Goal: Transaction & Acquisition: Obtain resource

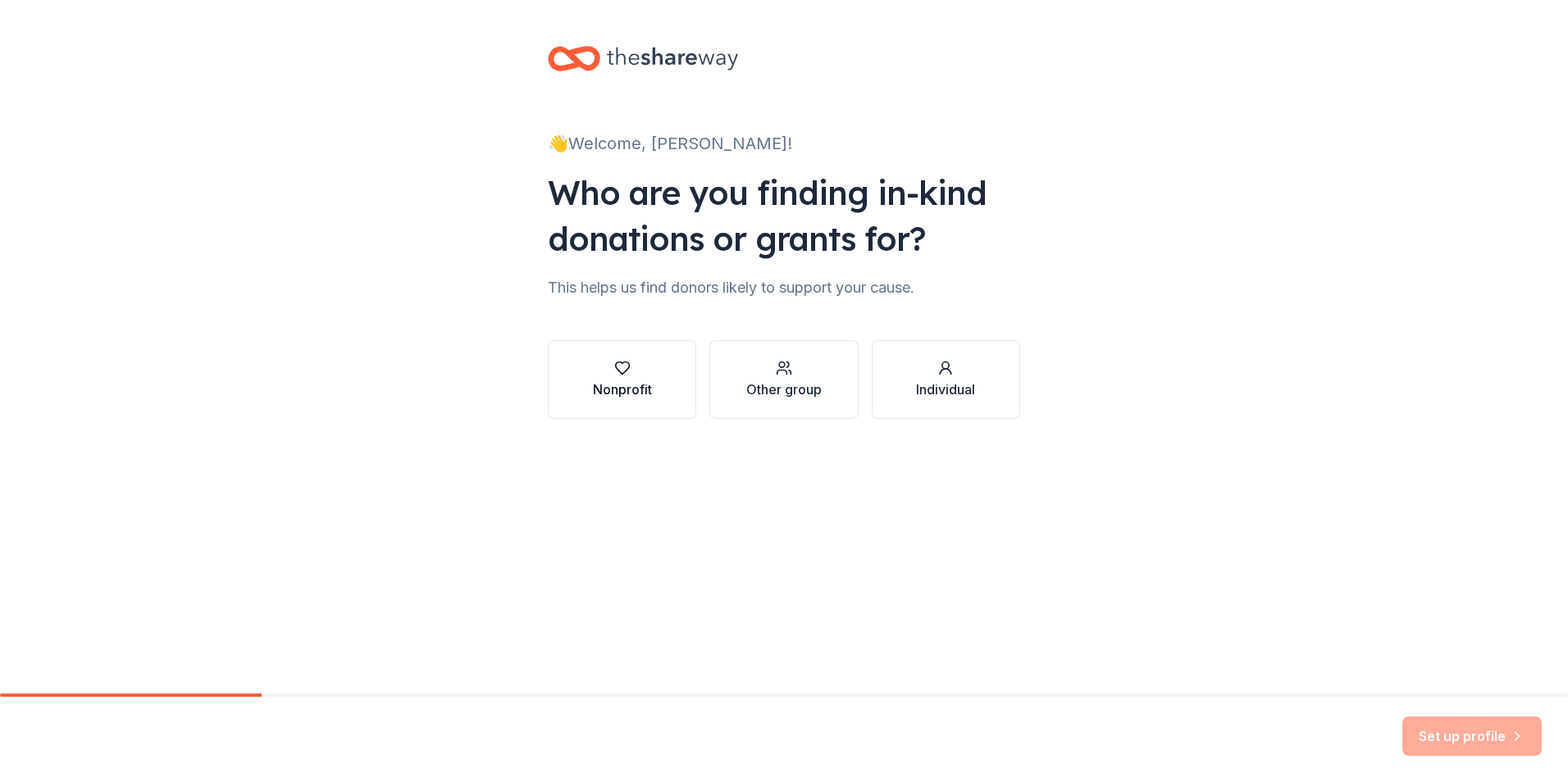
click at [629, 378] on div "Nonprofit" at bounding box center [622, 379] width 59 height 39
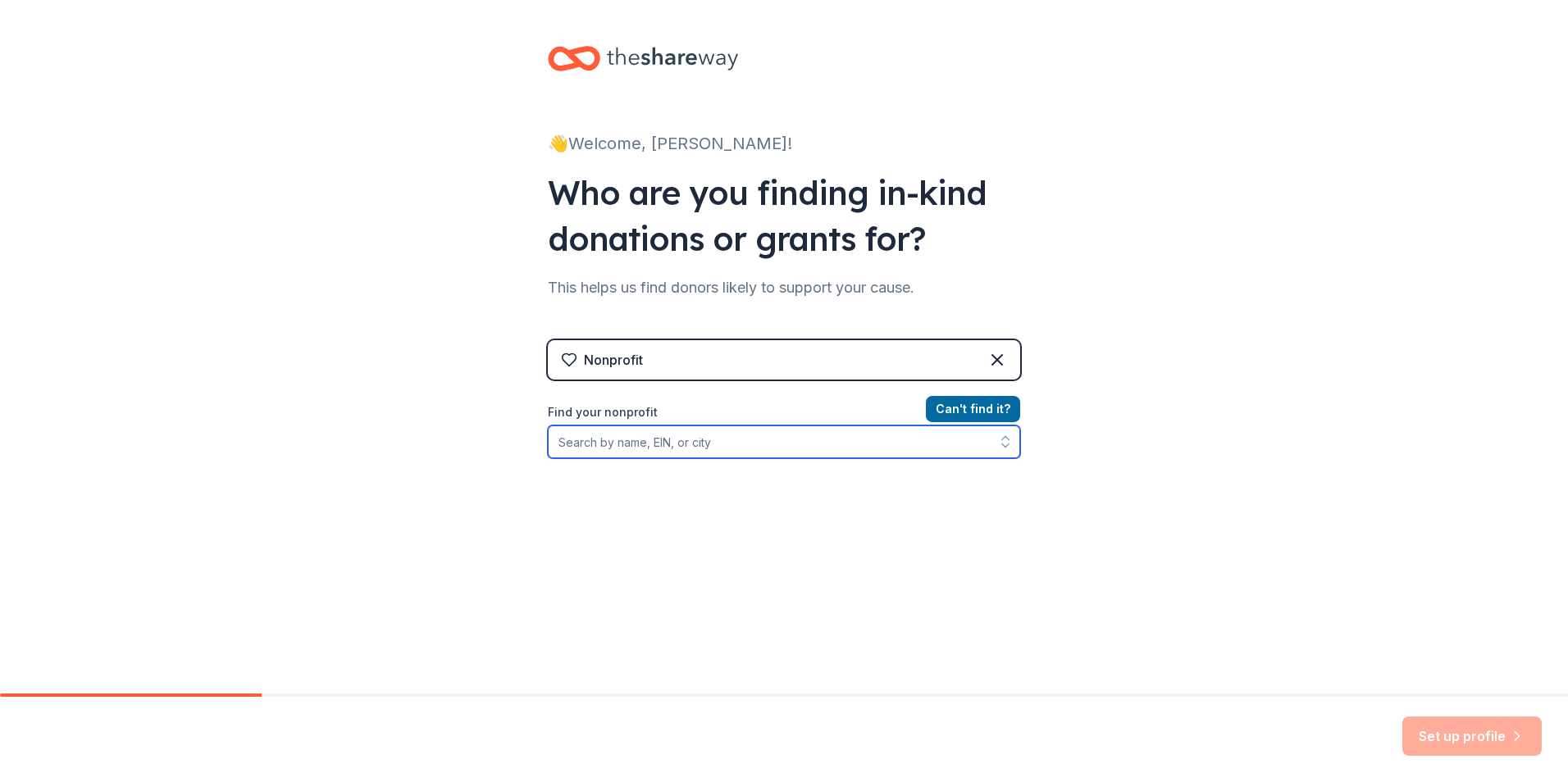
click at [609, 441] on input "Find your nonprofit" at bounding box center [784, 441] width 472 height 32
type input "Lowell Lions Club Charities"
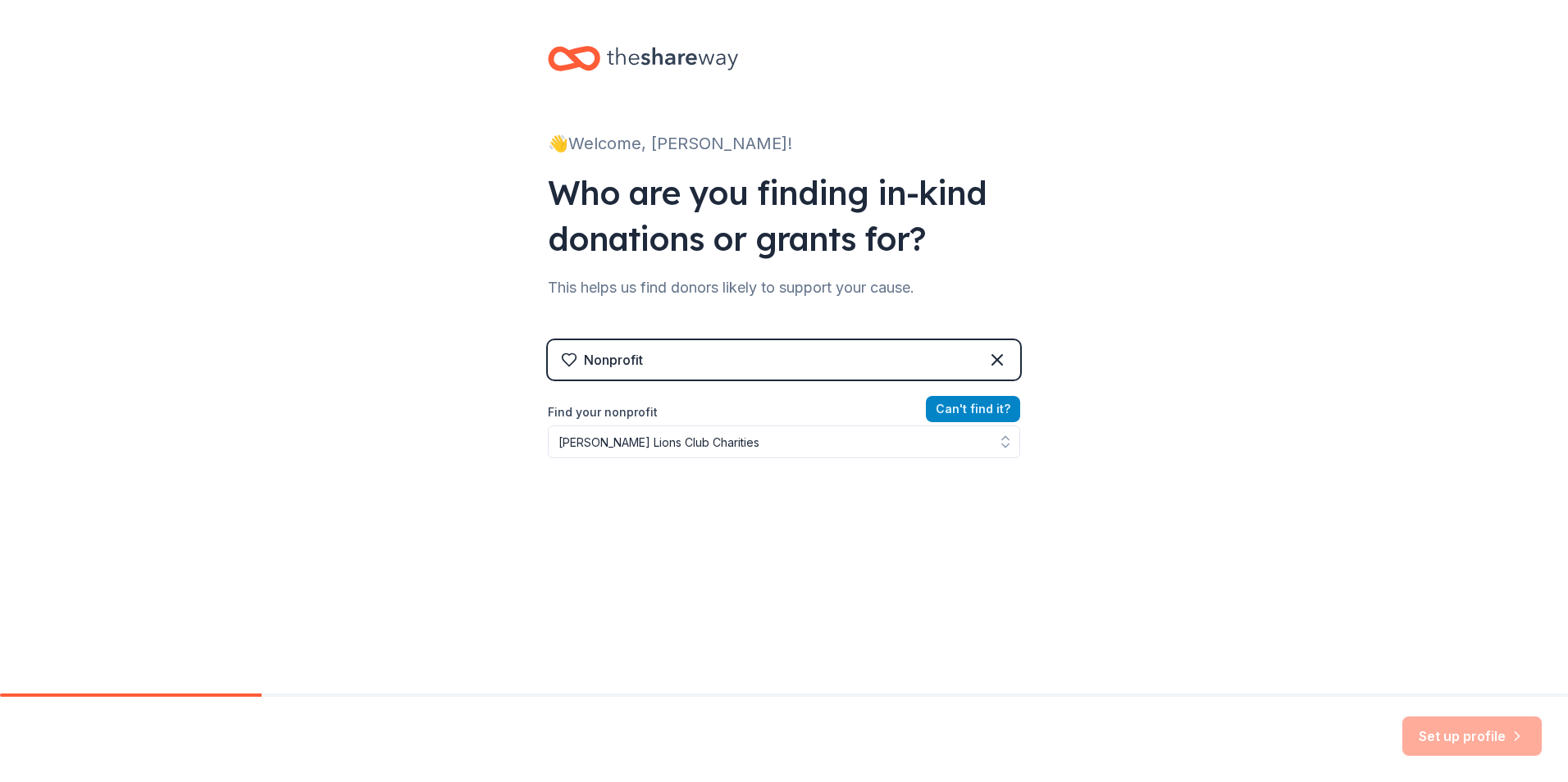
click at [978, 406] on button "Can ' t find it?" at bounding box center [973, 409] width 94 height 26
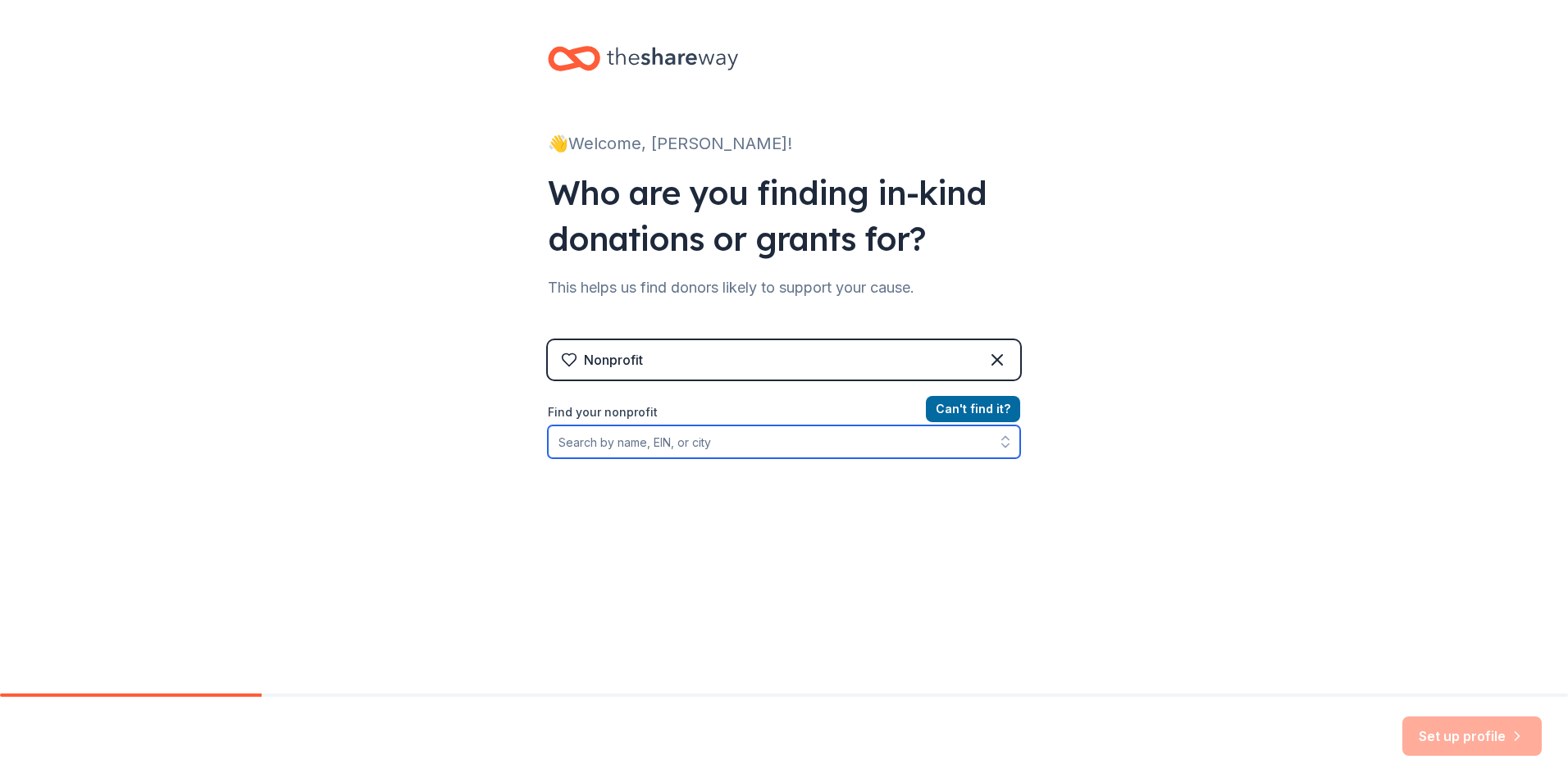
click at [697, 444] on input "Find your nonprofit" at bounding box center [784, 441] width 472 height 32
type input "39-3754293"
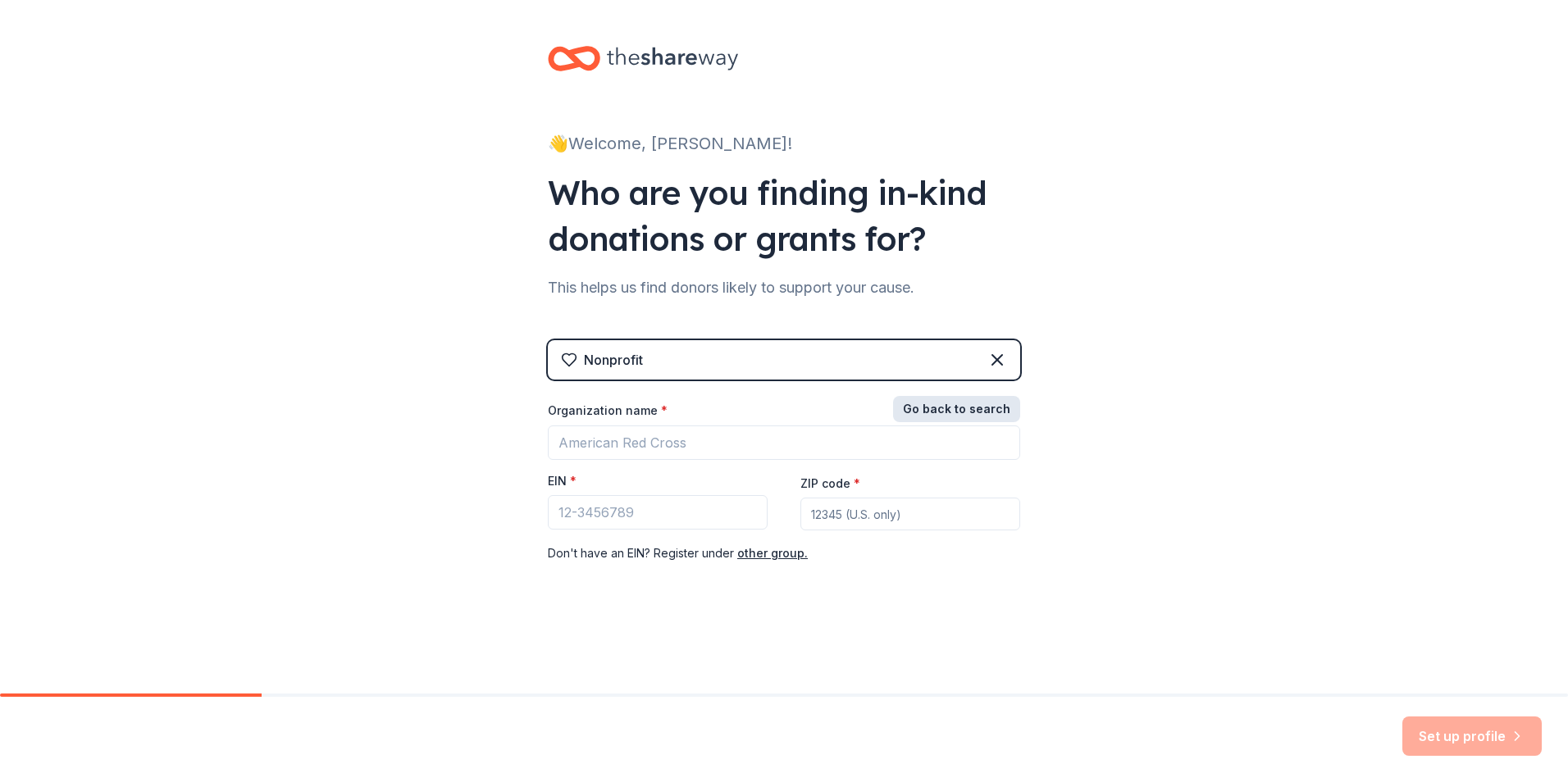
click at [999, 409] on button "Go back to search" at bounding box center [956, 409] width 127 height 26
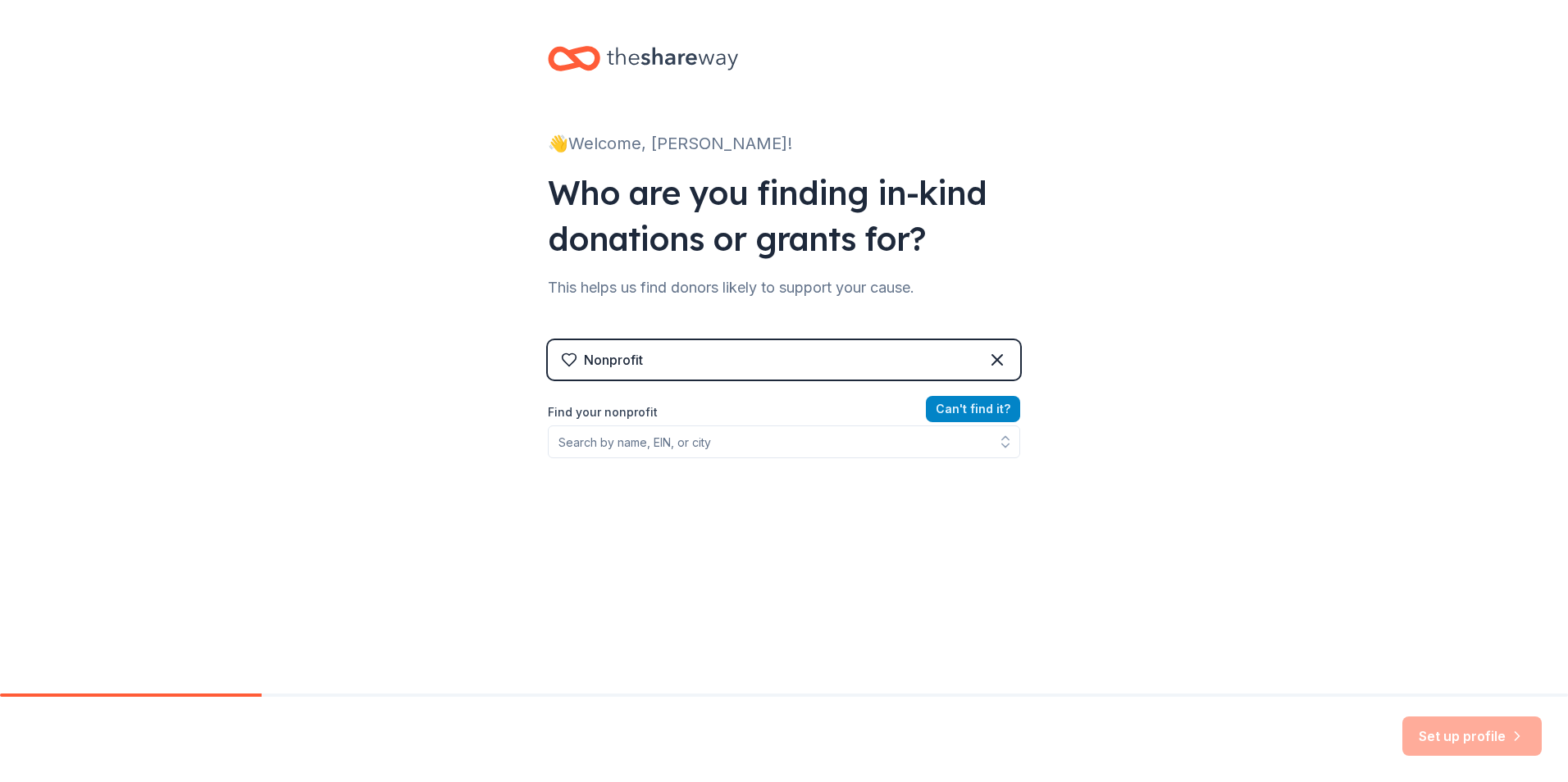
click at [999, 409] on button "Can ' t find it?" at bounding box center [973, 409] width 94 height 26
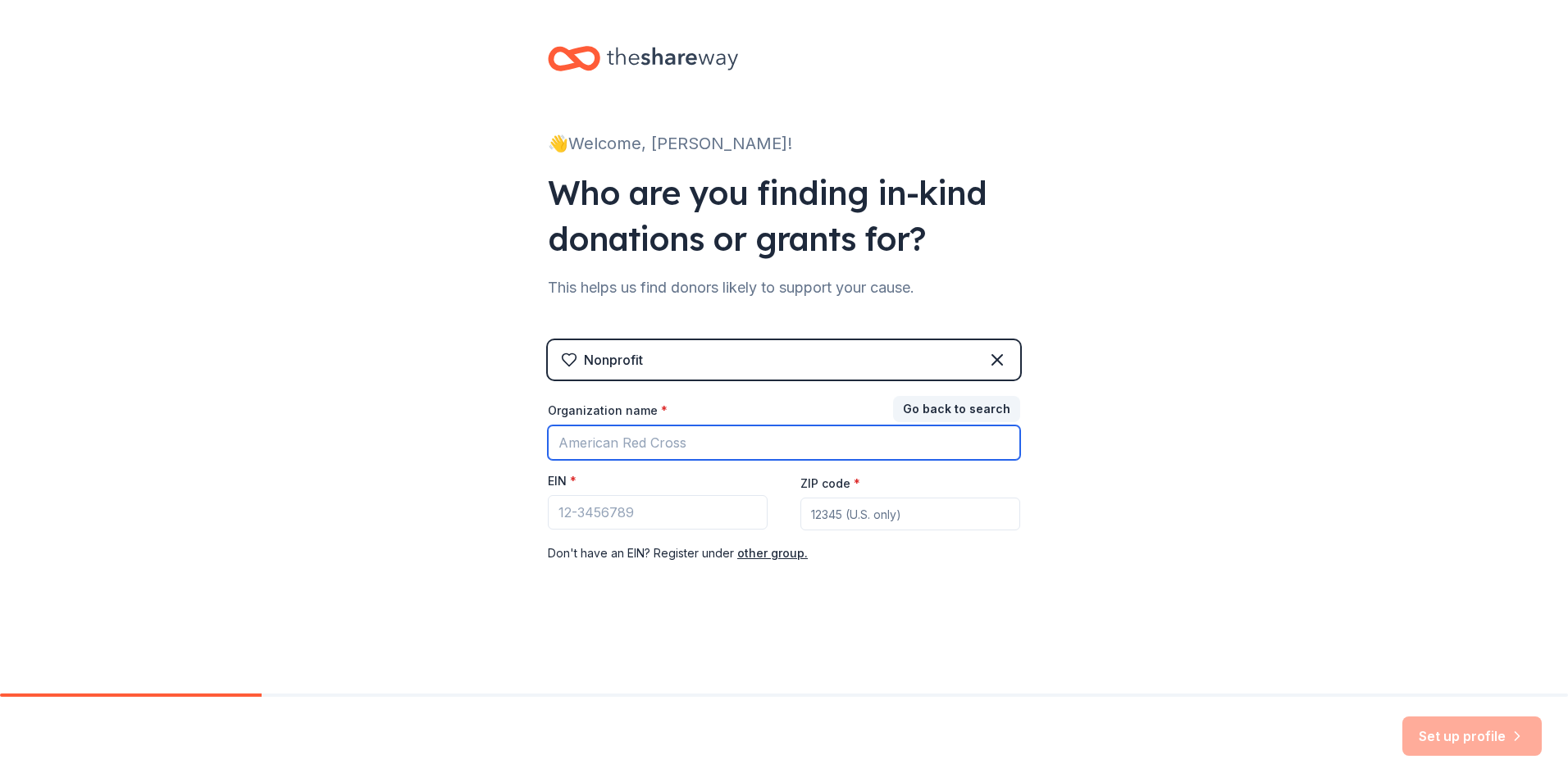
click at [628, 445] on input "Organization name *" at bounding box center [784, 442] width 472 height 34
type input "Lowell Lions Club charities"
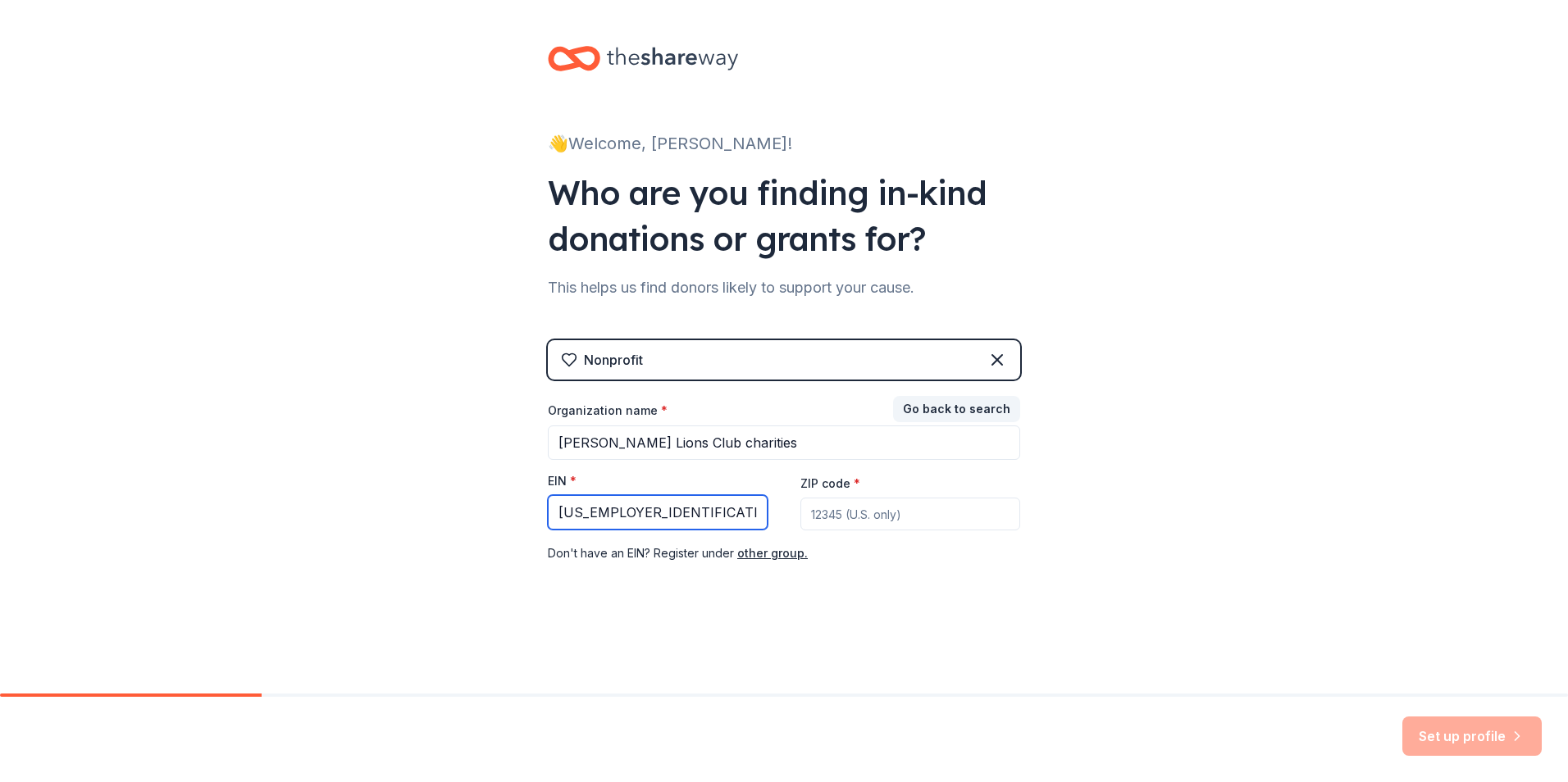
type input "39-3754293"
type input "46307"
click at [1480, 732] on button "Set up profile" at bounding box center [1472, 736] width 139 height 39
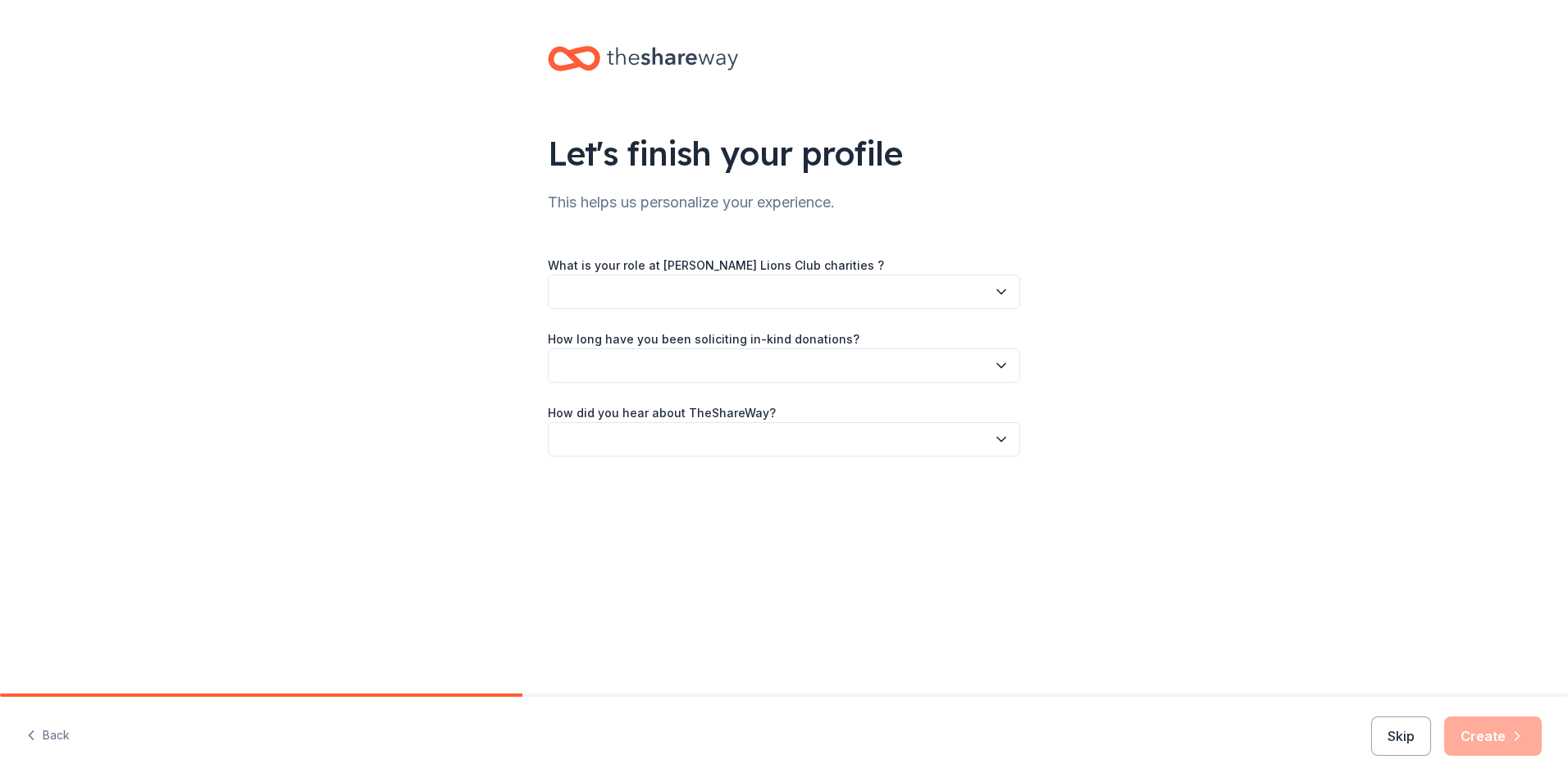
click at [591, 290] on button "button" at bounding box center [784, 291] width 472 height 34
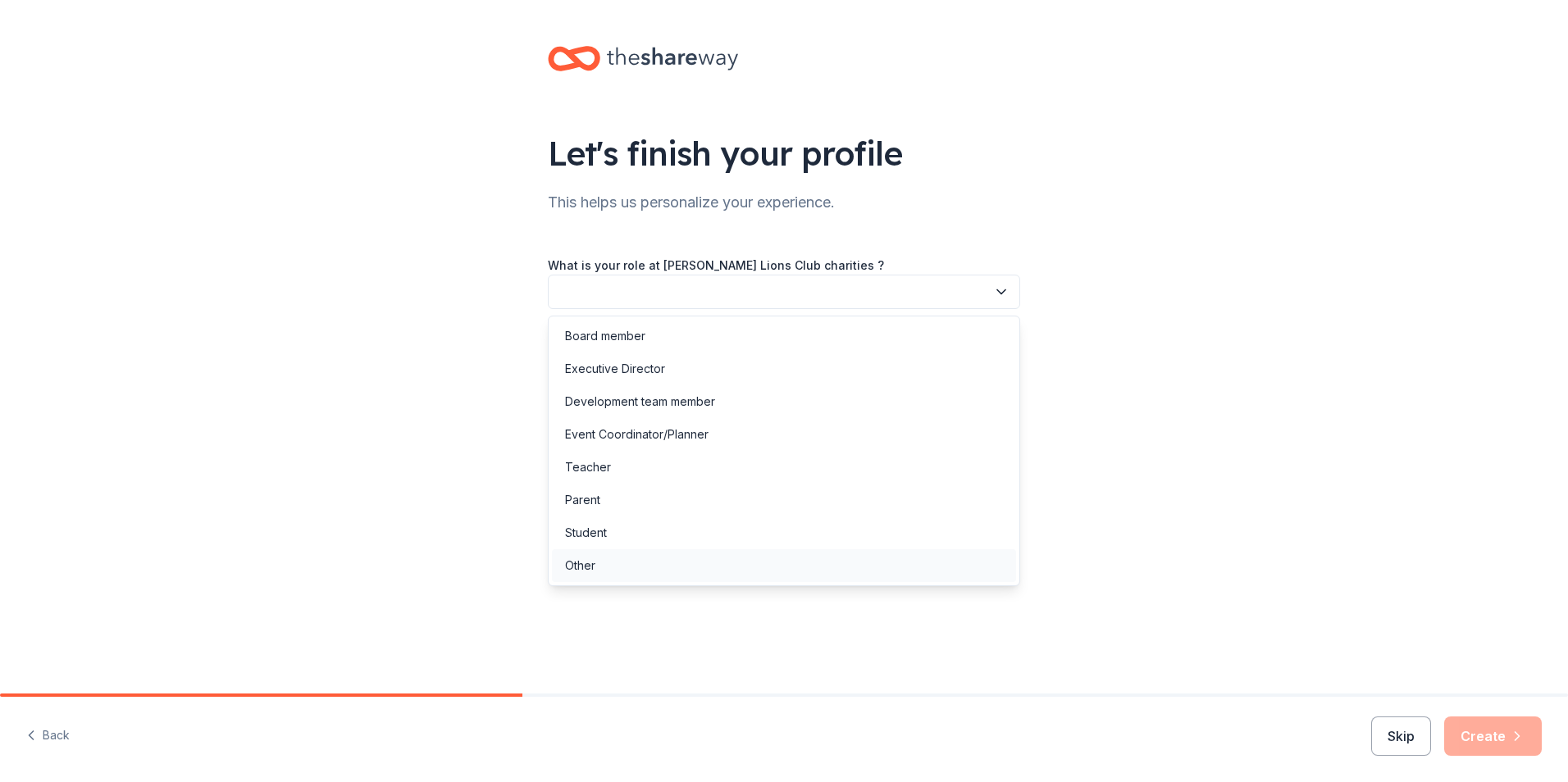
click at [580, 566] on div "Other" at bounding box center [580, 565] width 30 height 20
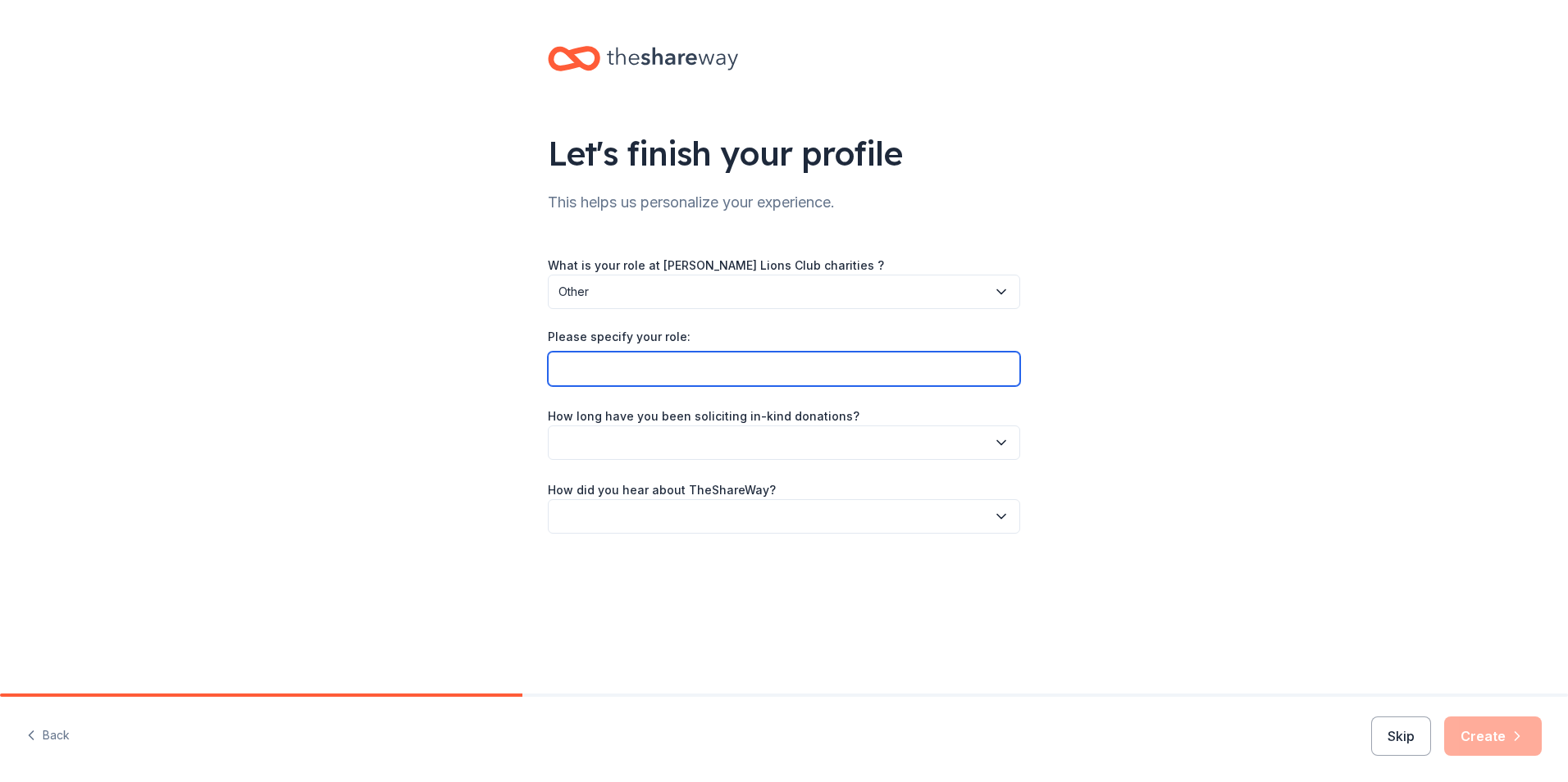
click at [604, 367] on input "Please specify your role:" at bounding box center [784, 368] width 472 height 34
type input "President"
click at [604, 436] on button "button" at bounding box center [784, 442] width 472 height 34
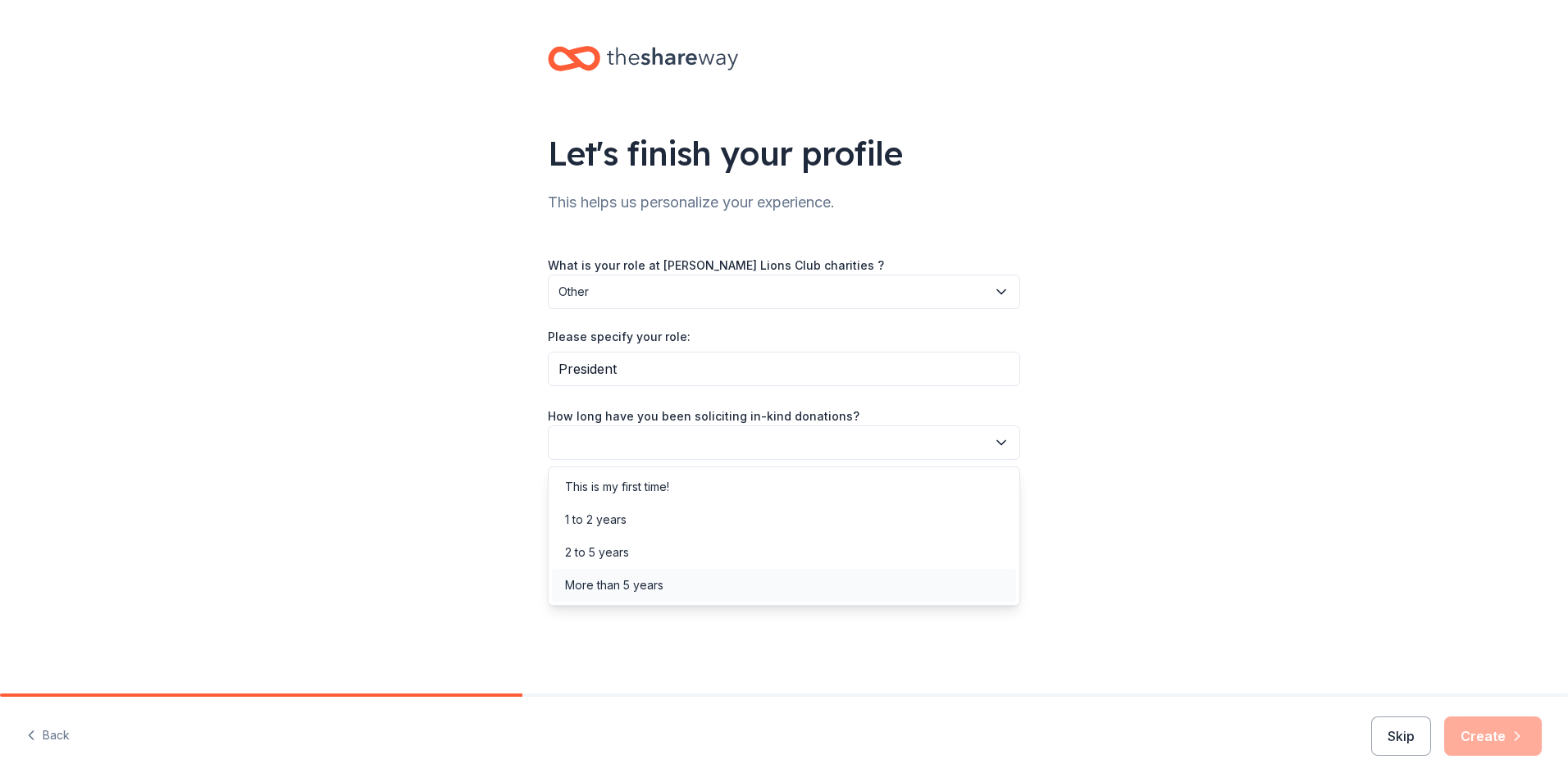
click at [603, 583] on div "More than 5 years" at bounding box center [614, 586] width 98 height 20
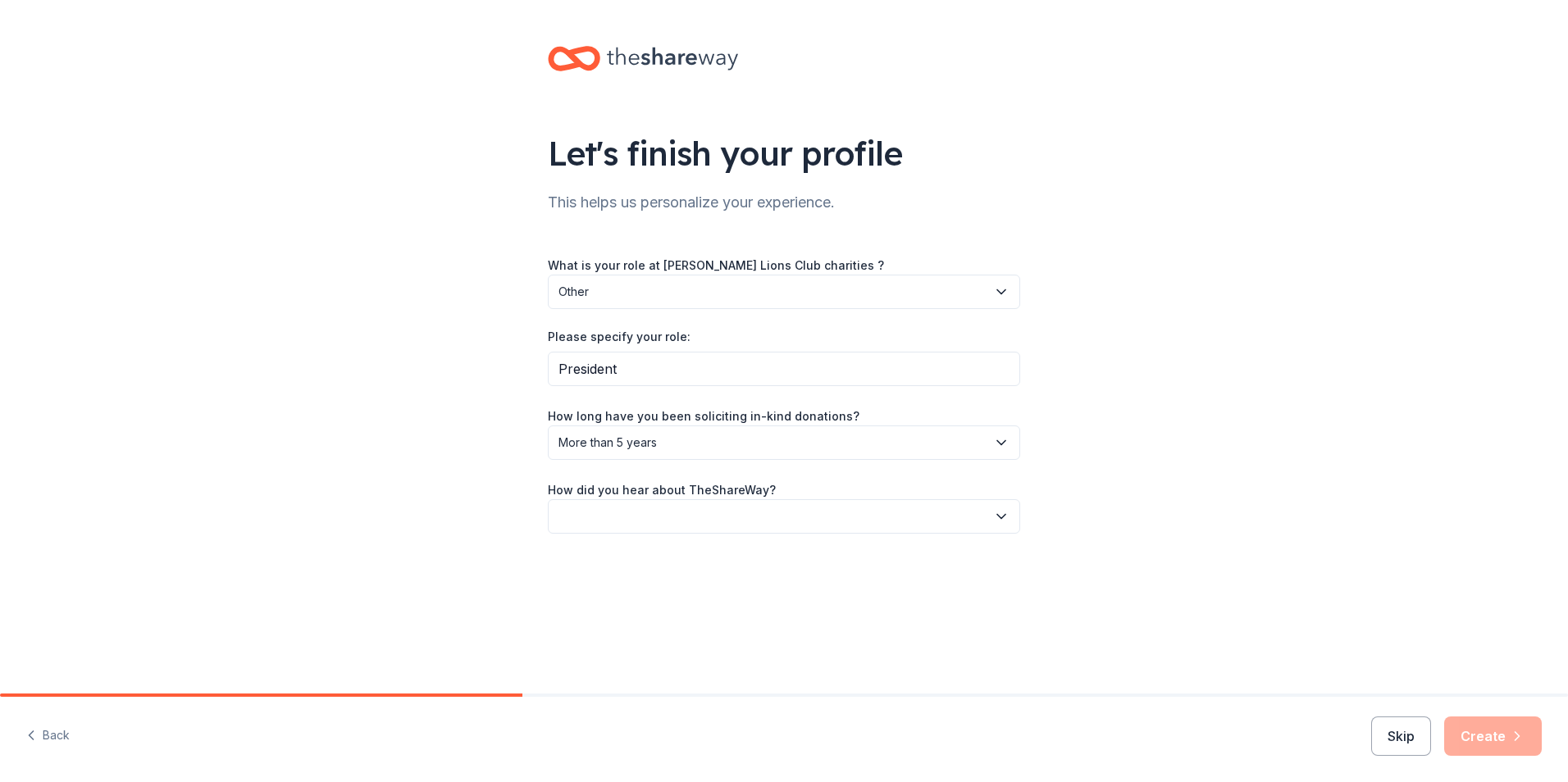
click at [612, 509] on button "button" at bounding box center [784, 516] width 472 height 34
click at [602, 593] on div "Online search" at bounding box center [603, 594] width 74 height 20
click at [1511, 740] on icon "button" at bounding box center [1517, 736] width 17 height 17
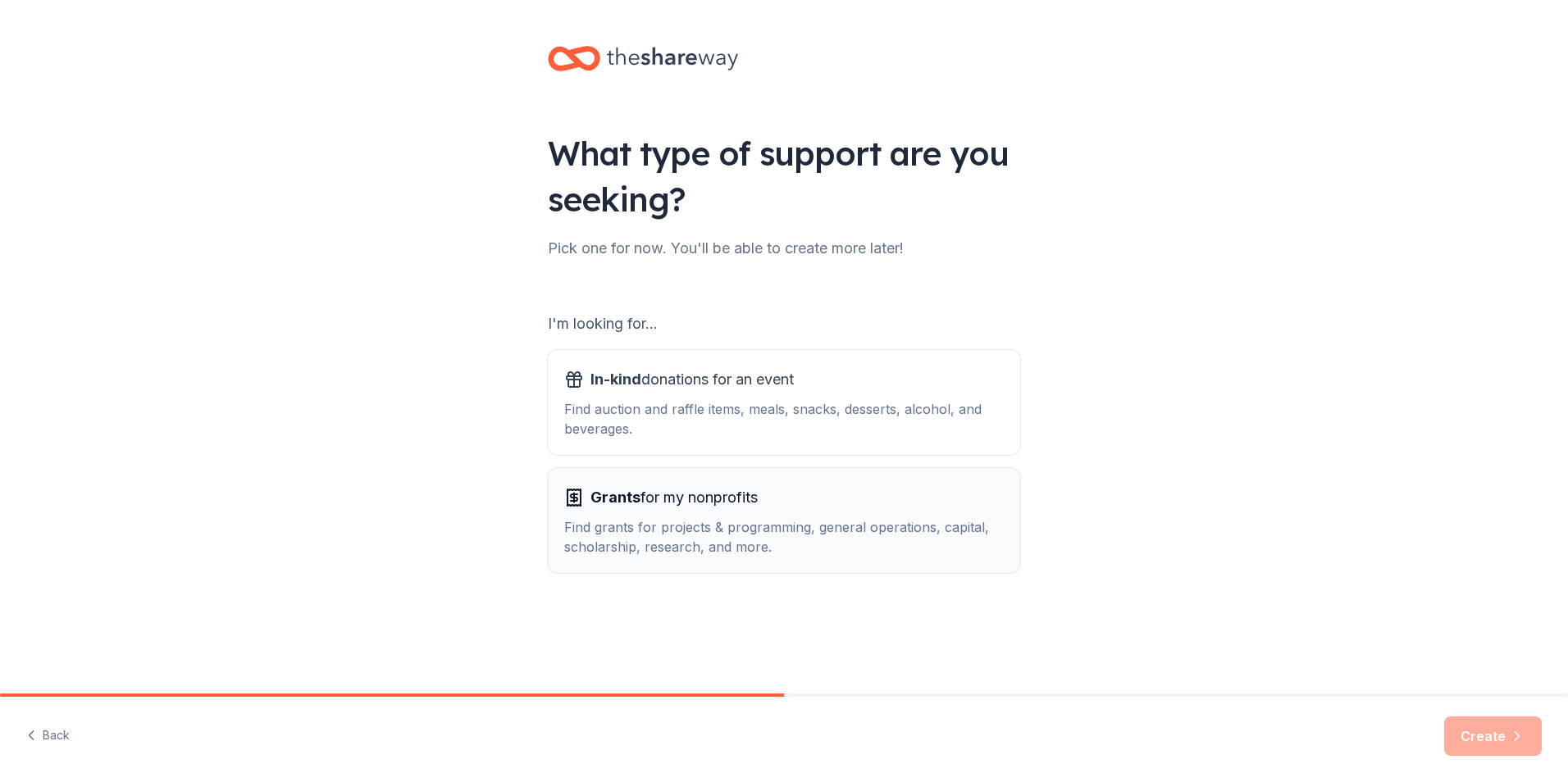
click at [662, 496] on span "Grants for my nonprofits" at bounding box center [674, 498] width 168 height 26
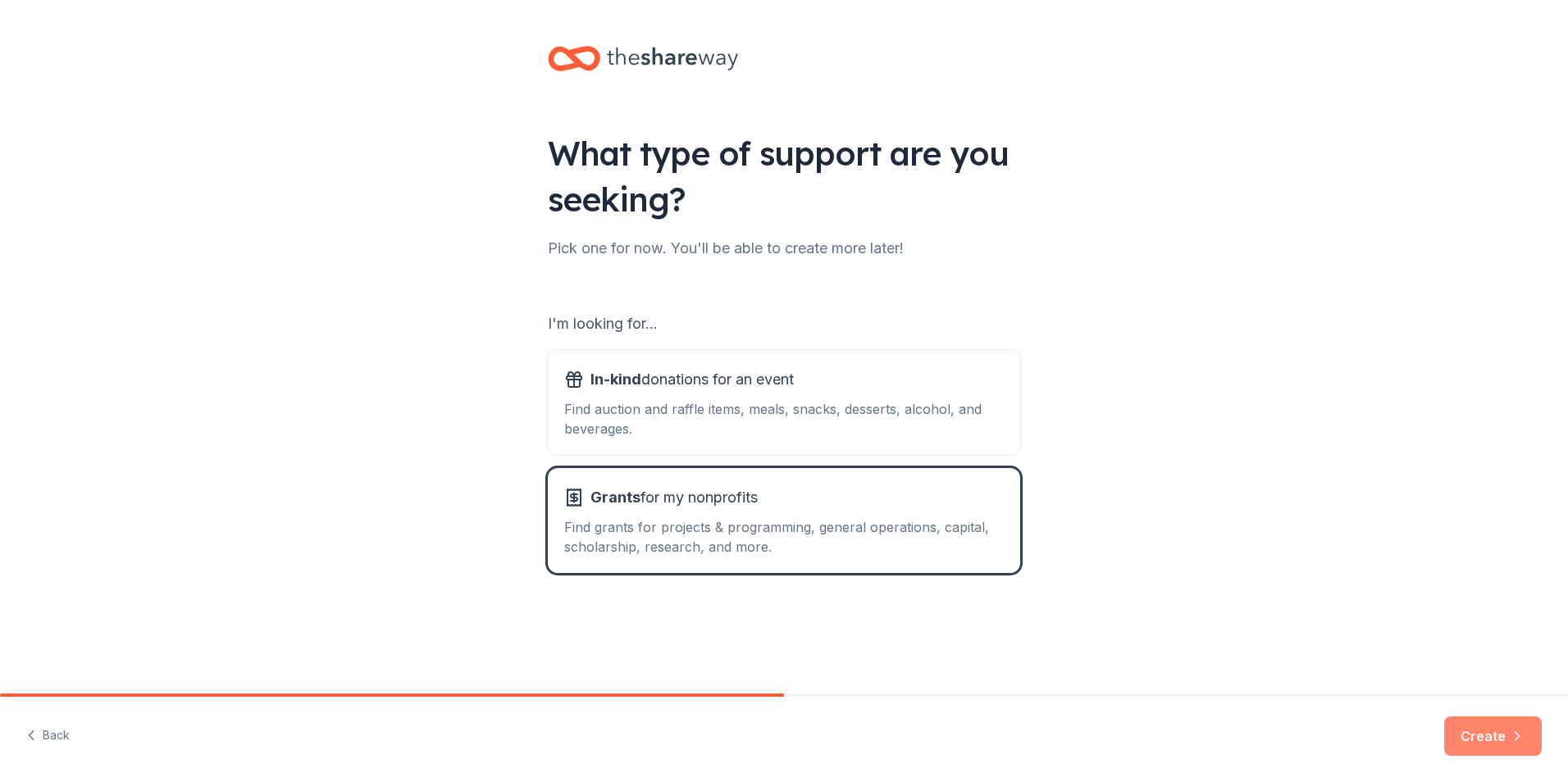
click at [1478, 737] on button "Create" at bounding box center [1494, 736] width 98 height 39
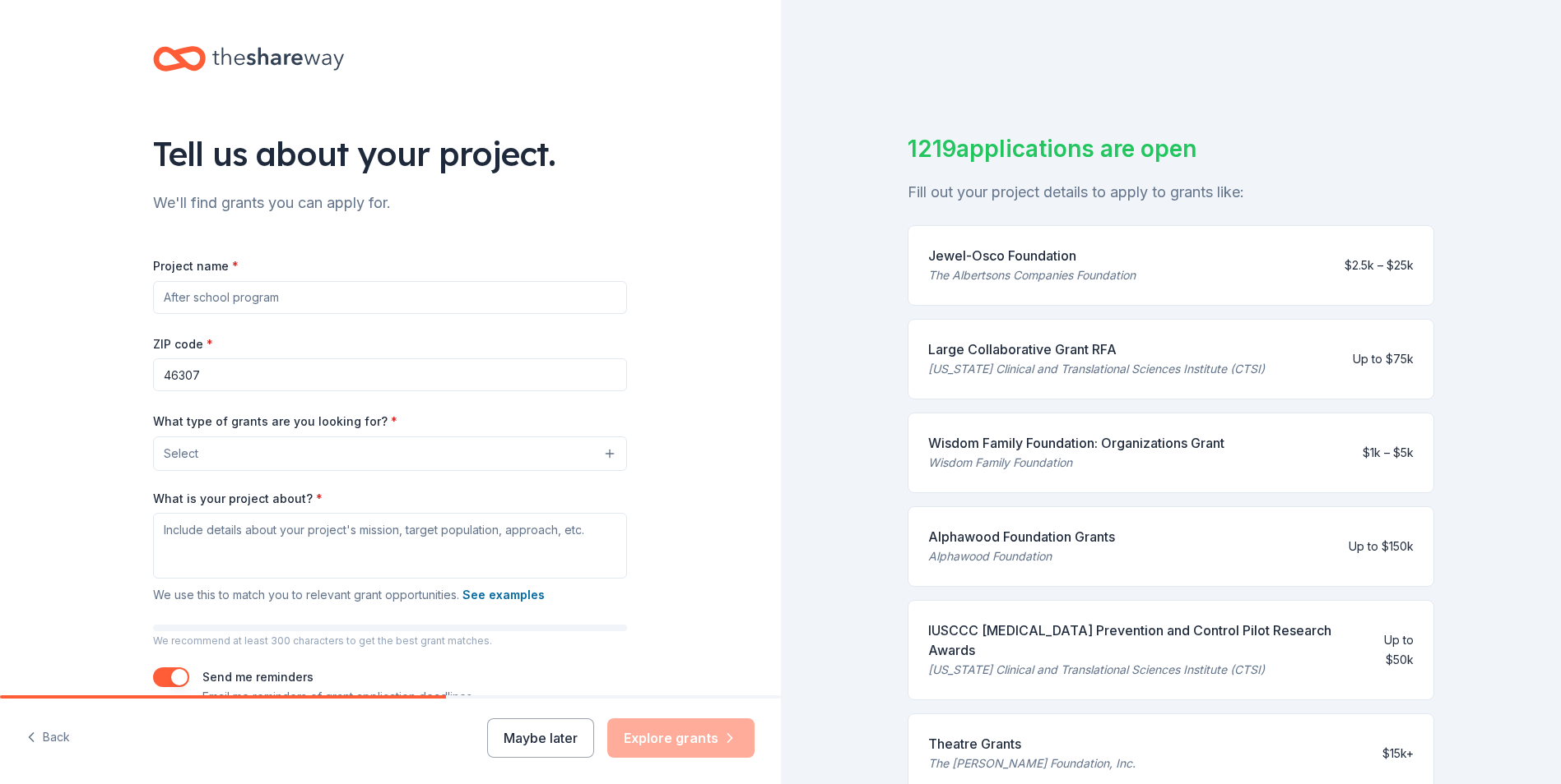
click at [214, 296] on input "Project name *" at bounding box center [390, 297] width 474 height 32
type input "[PERSON_NAME] Lions Club Charities, Inc."
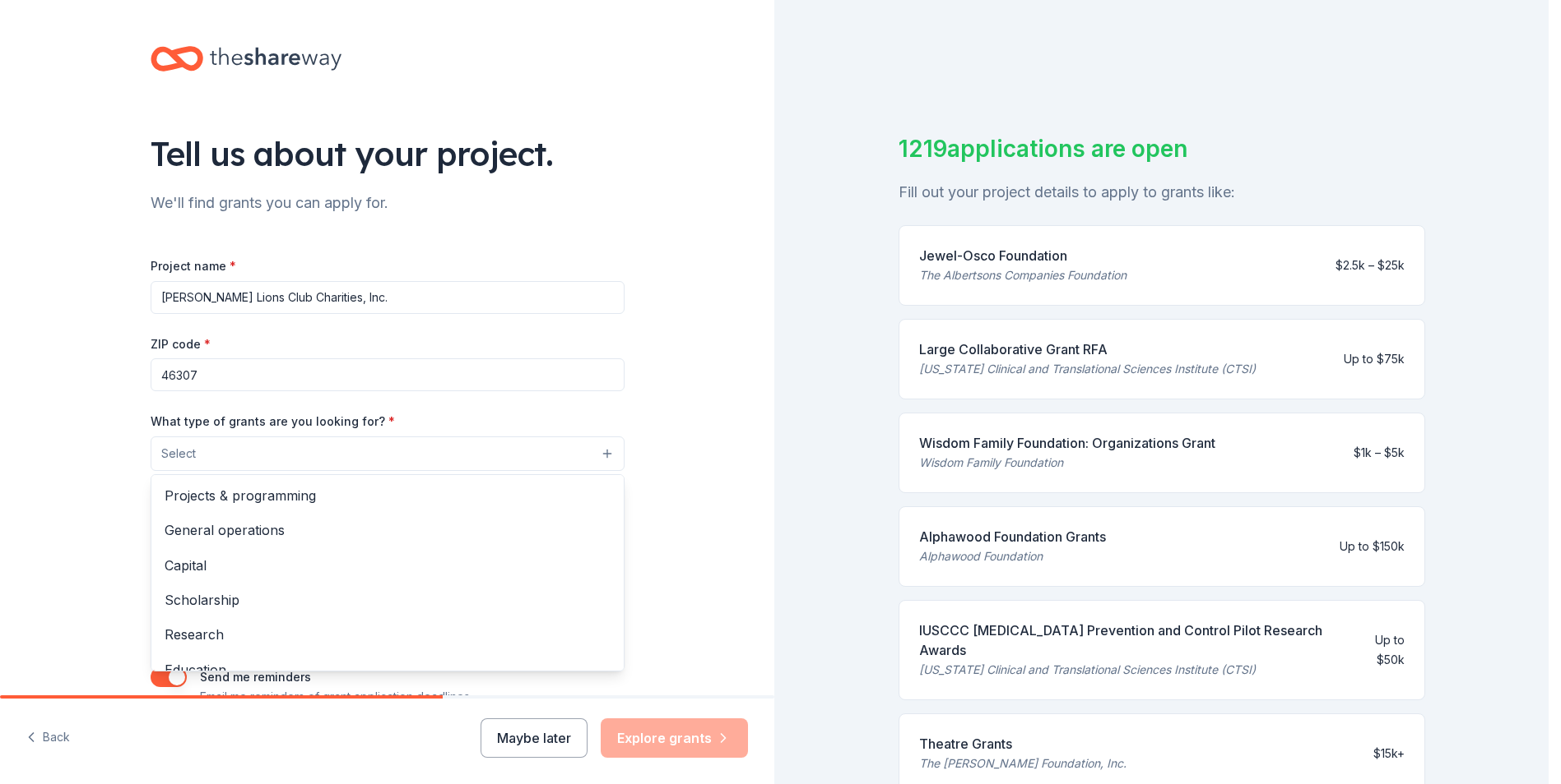
click at [354, 453] on button "Select" at bounding box center [387, 453] width 474 height 34
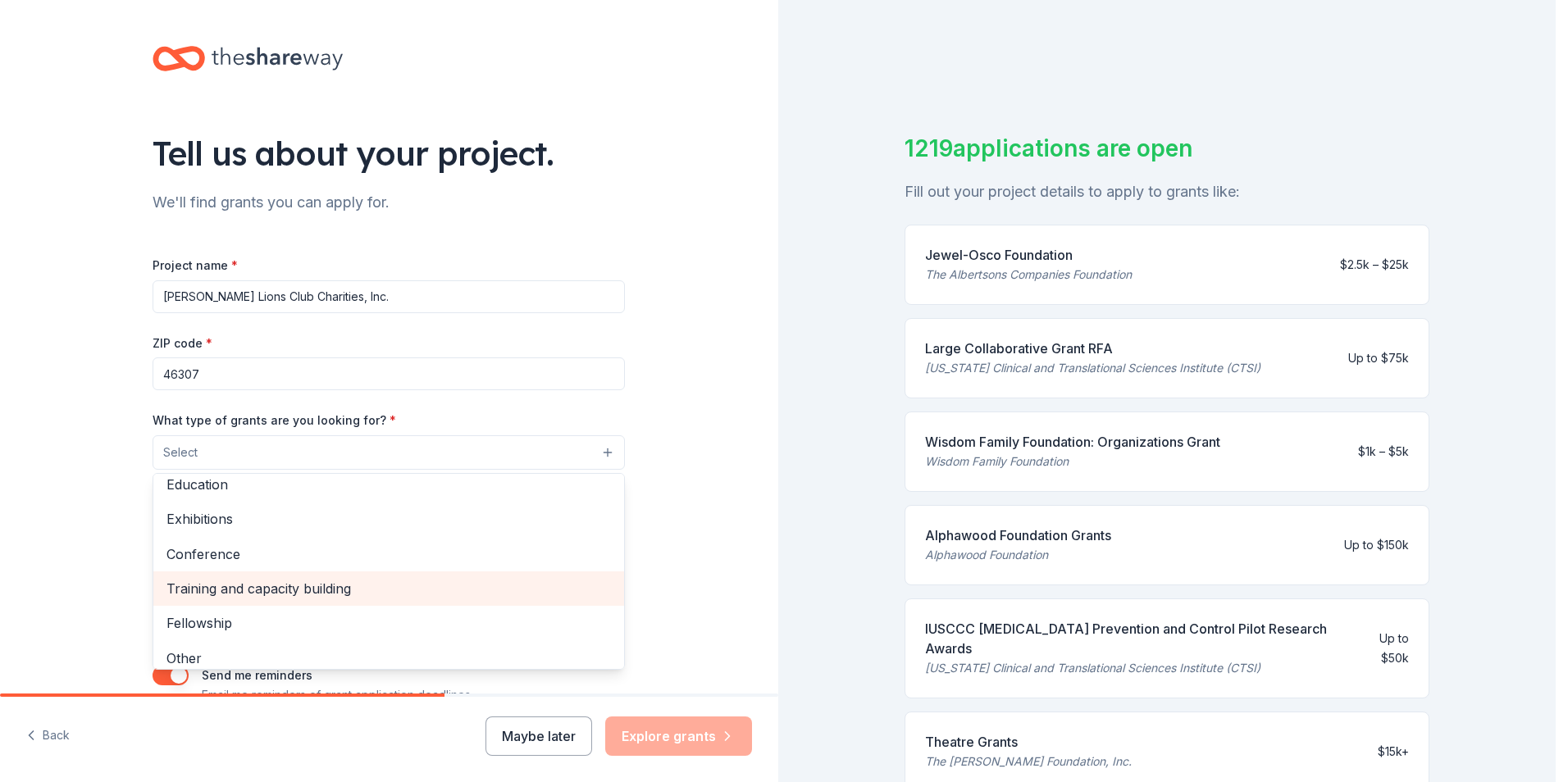
scroll to position [194, 0]
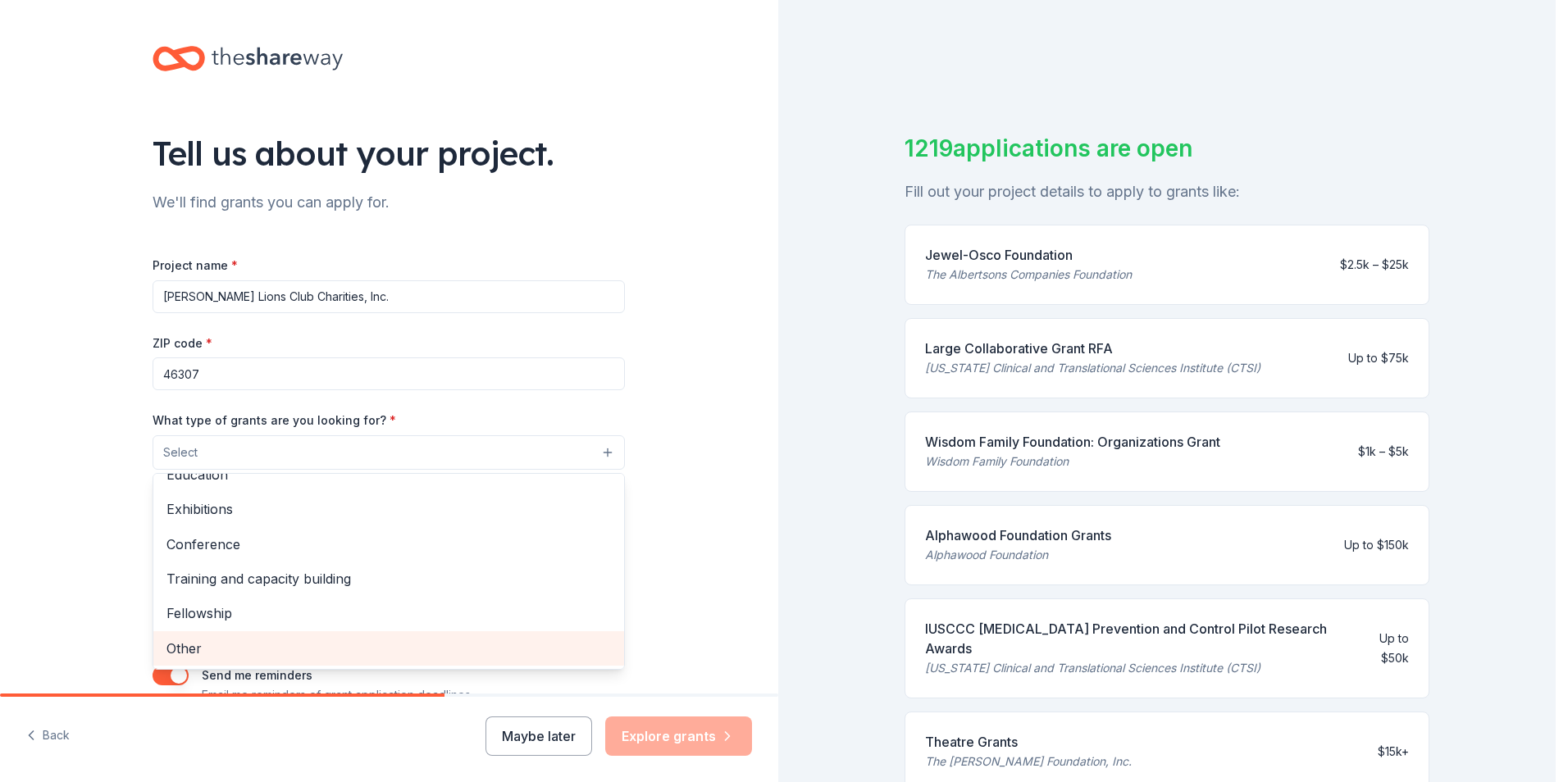
click at [195, 648] on span "Other" at bounding box center [389, 649] width 445 height 22
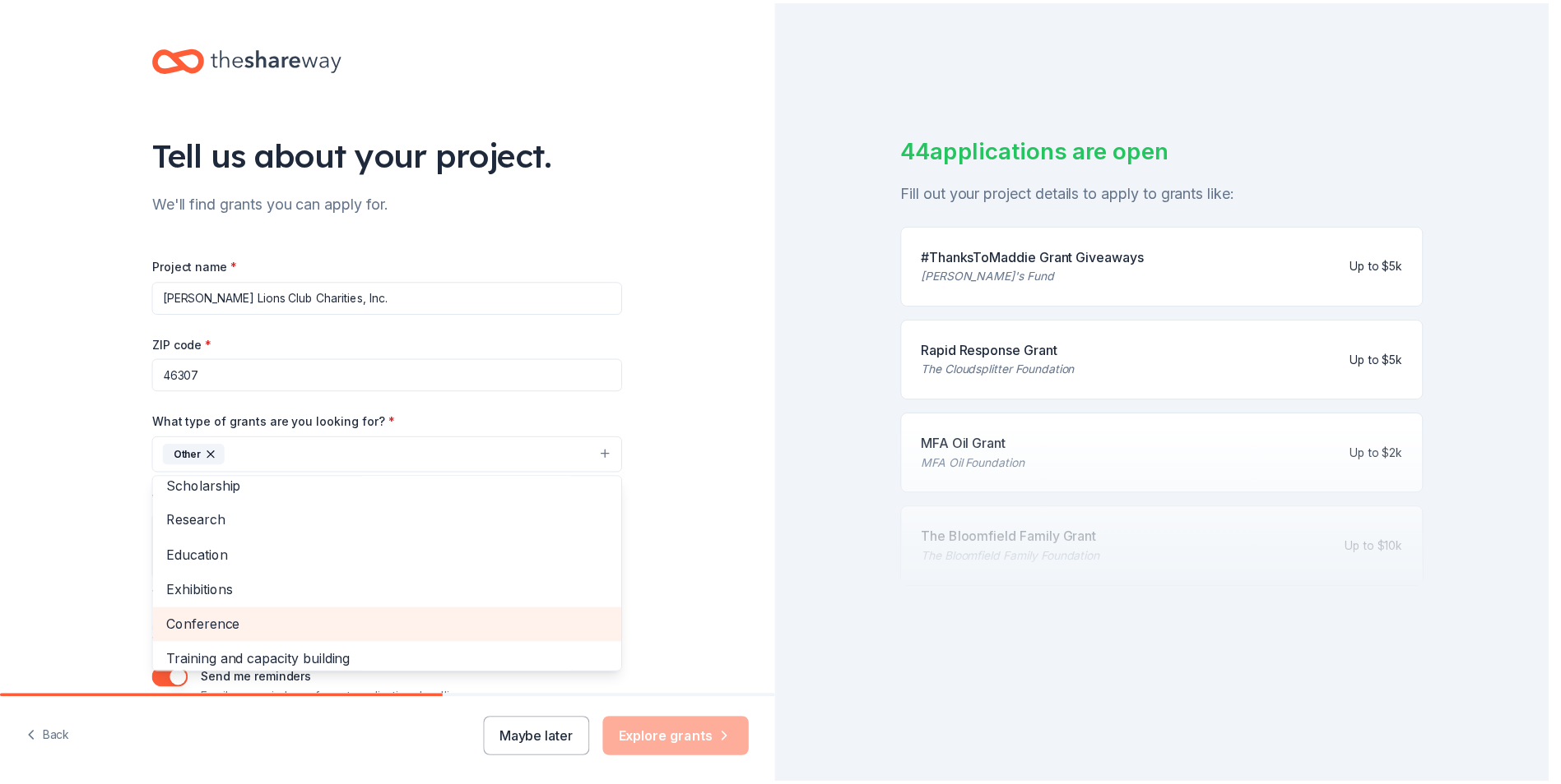
scroll to position [78, 0]
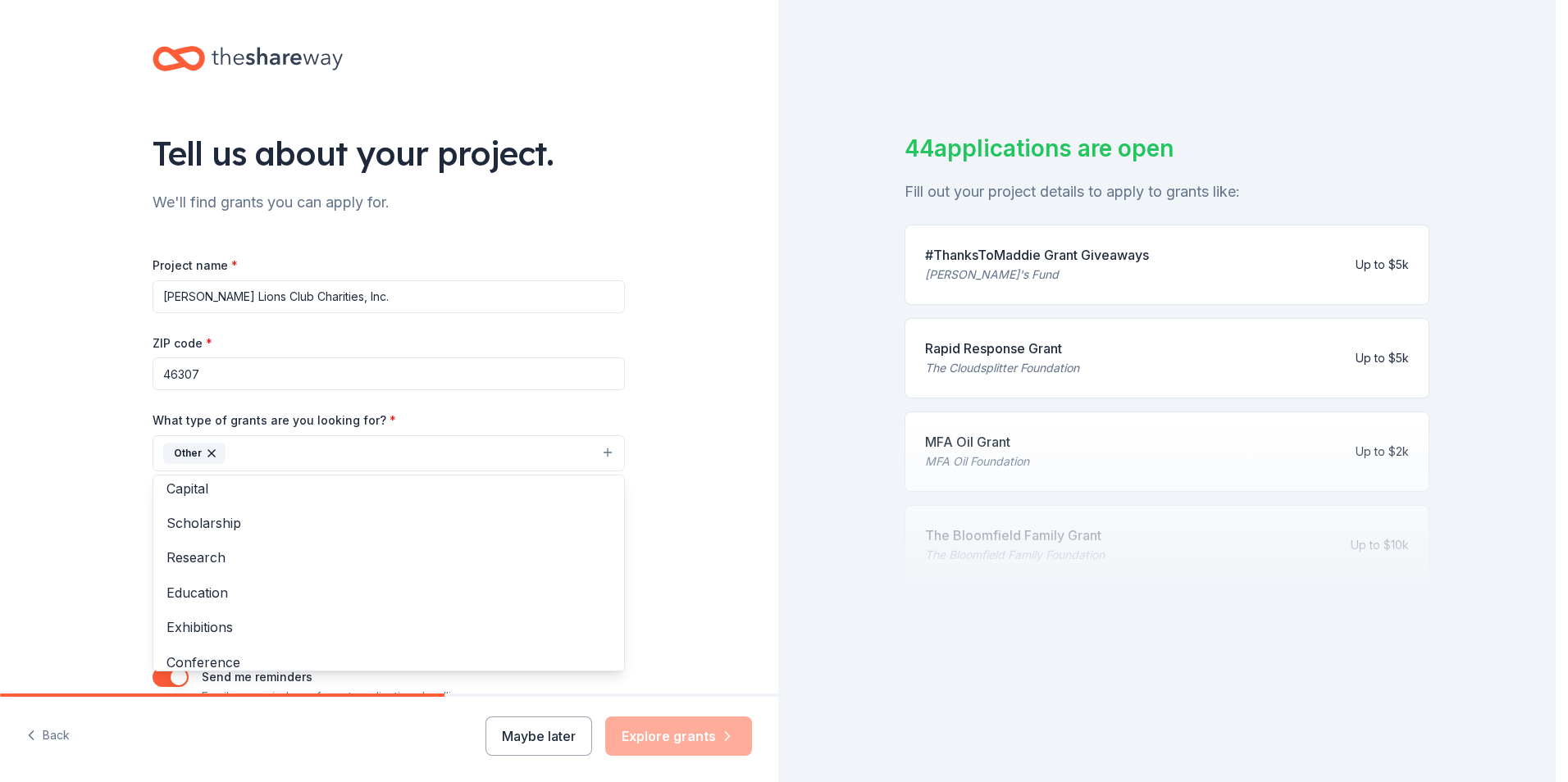
click at [692, 517] on div "Tell us about your project. We'll find grants you can apply for. Project name *…" at bounding box center [389, 393] width 778 height 786
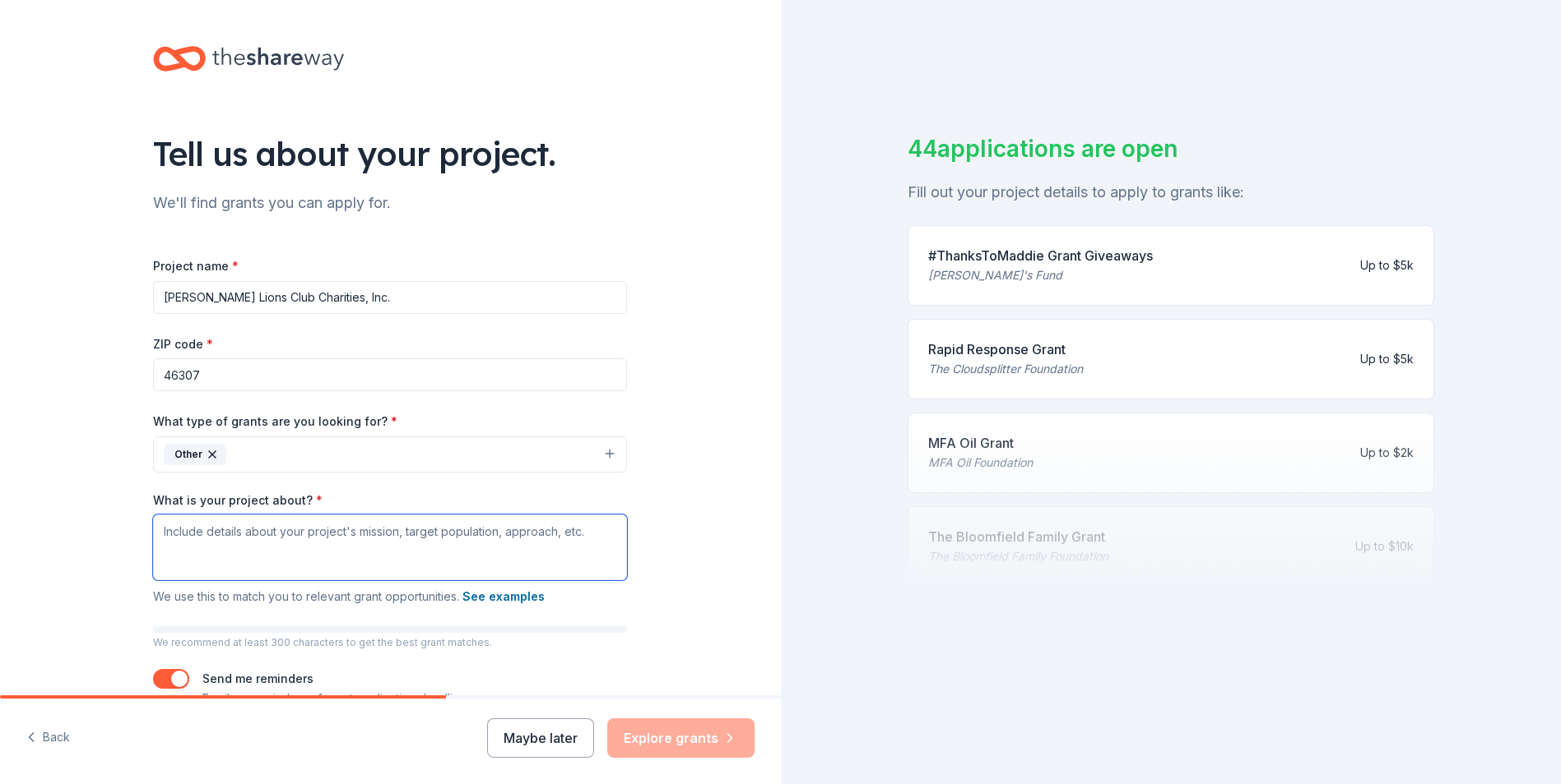
click at [203, 534] on textarea "What is your project about? *" at bounding box center [390, 547] width 474 height 66
paste textarea "Thank you for being an important part of our local business community. The Lowe…"
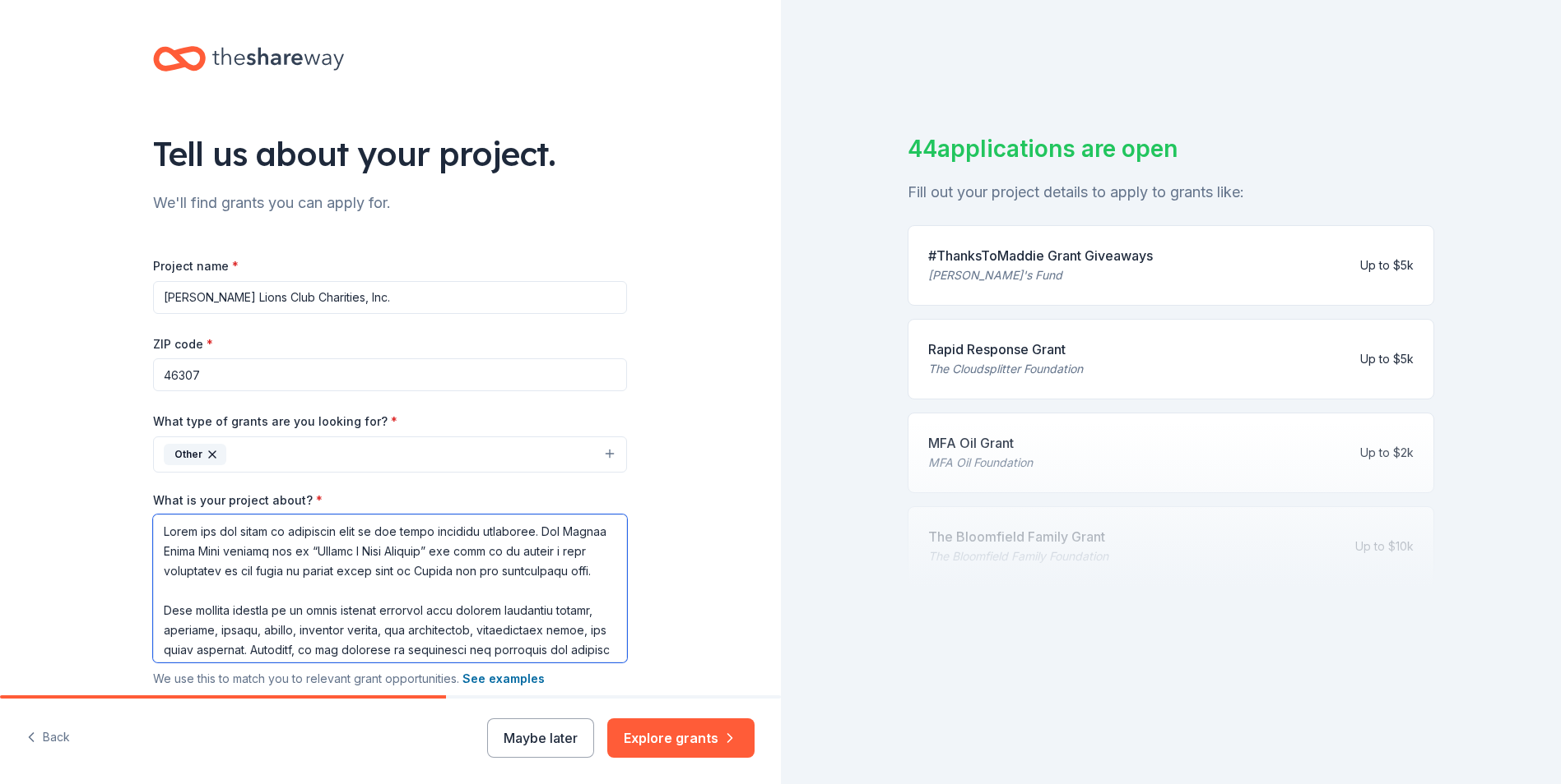
scroll to position [647, 0]
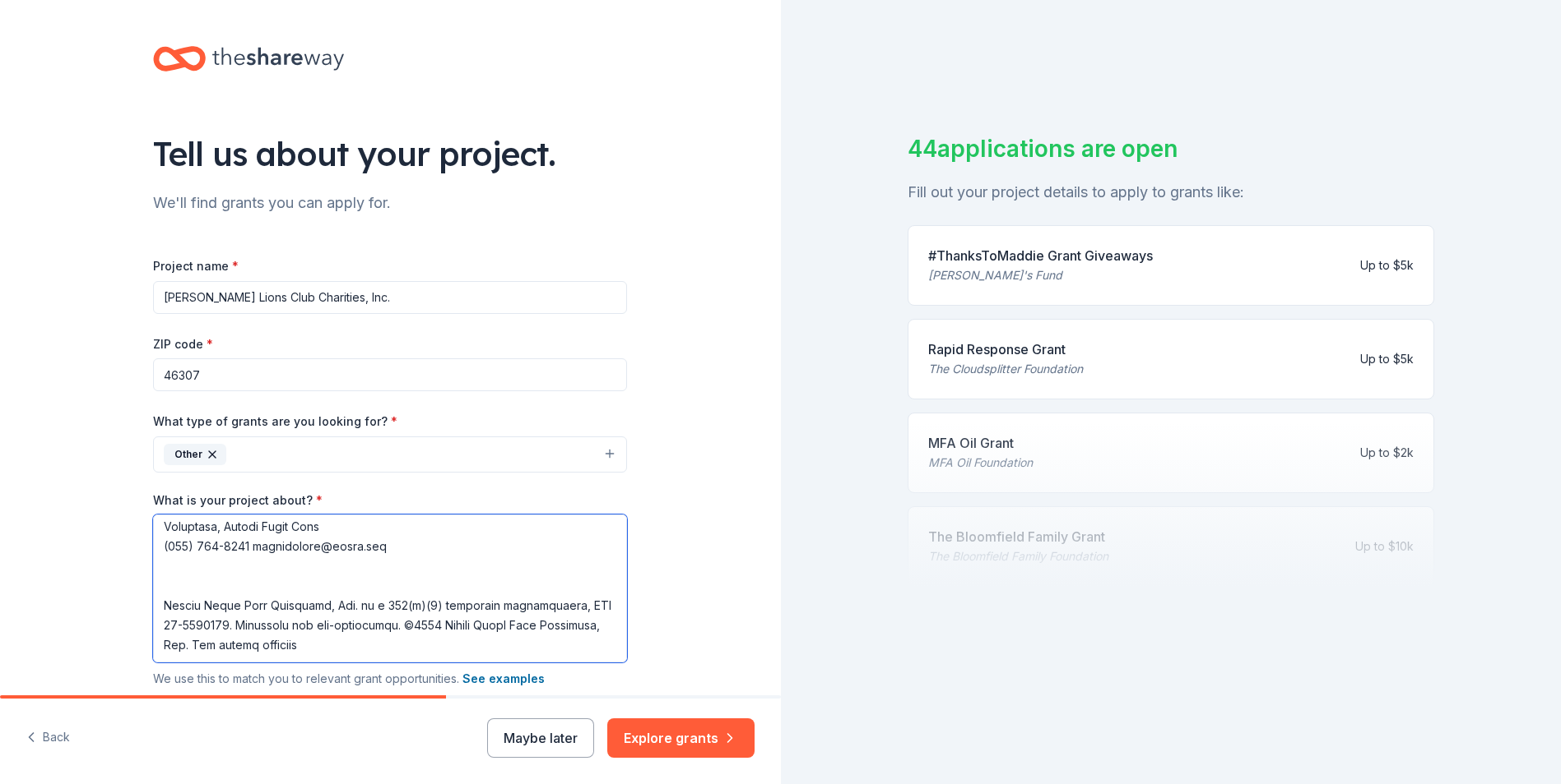
click at [196, 567] on textarea "What is your project about? *" at bounding box center [390, 588] width 474 height 148
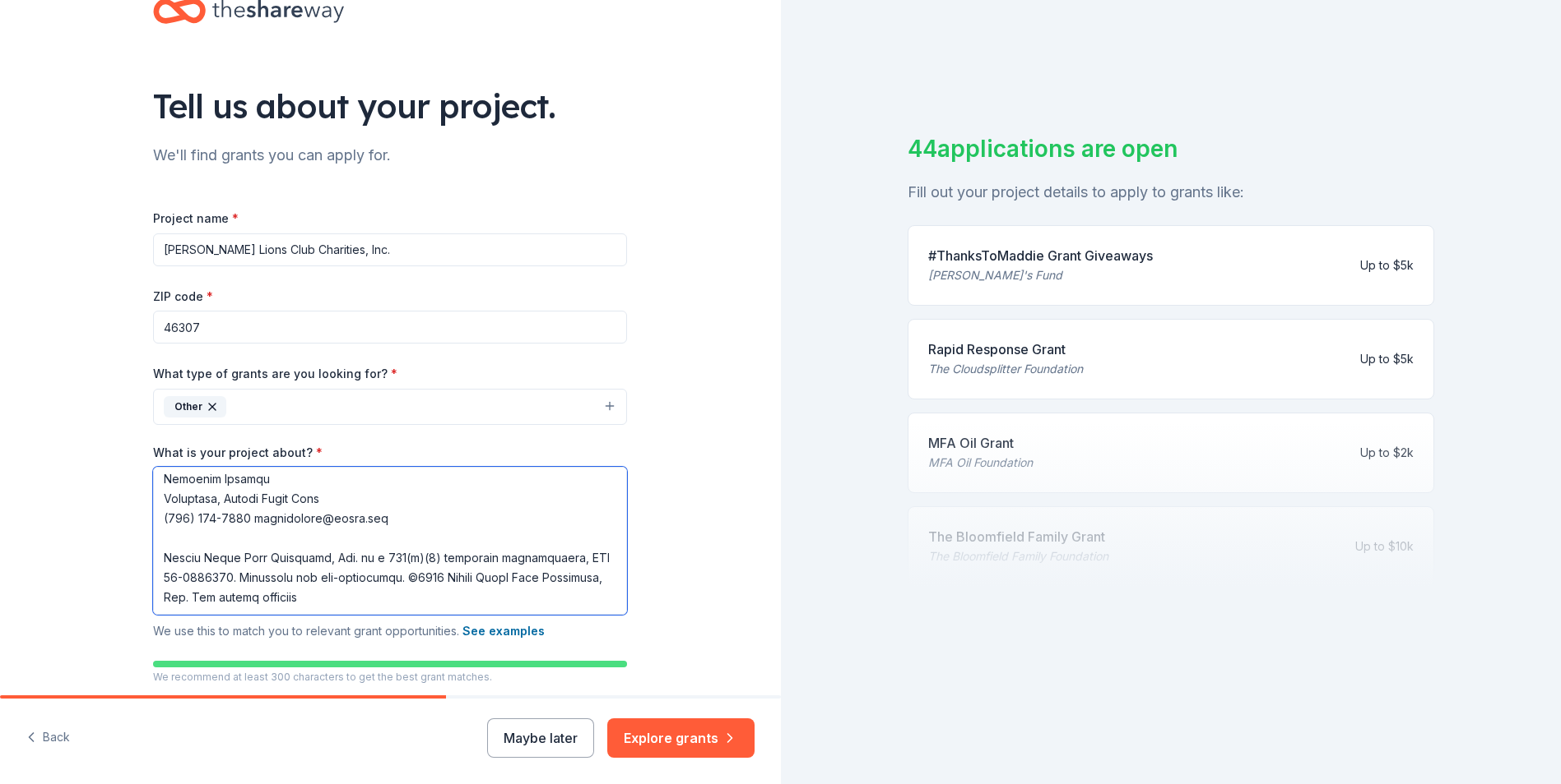
scroll to position [164, 0]
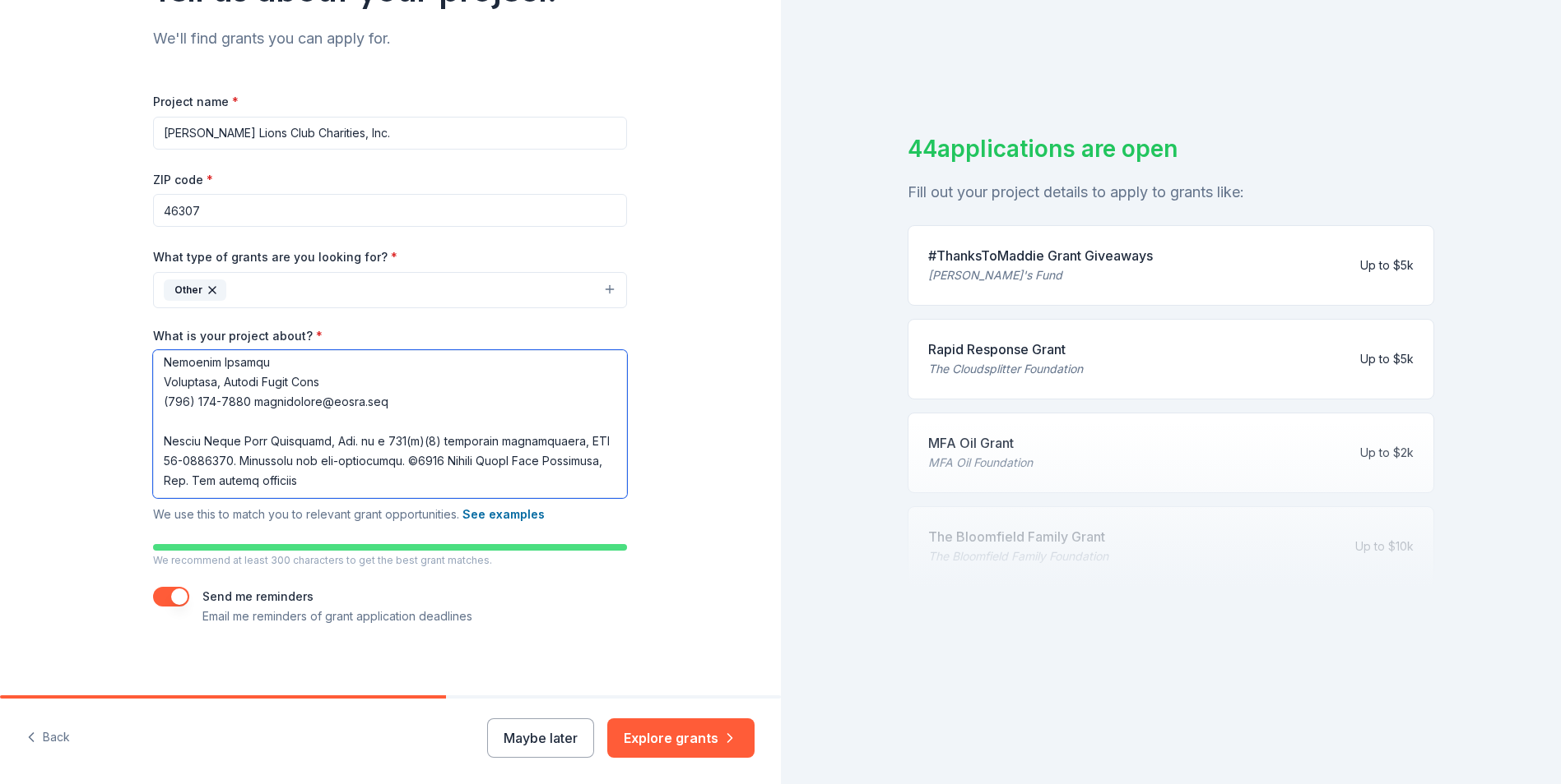
type textarea "Thank you for being an important part of our local business community. The Lowe…"
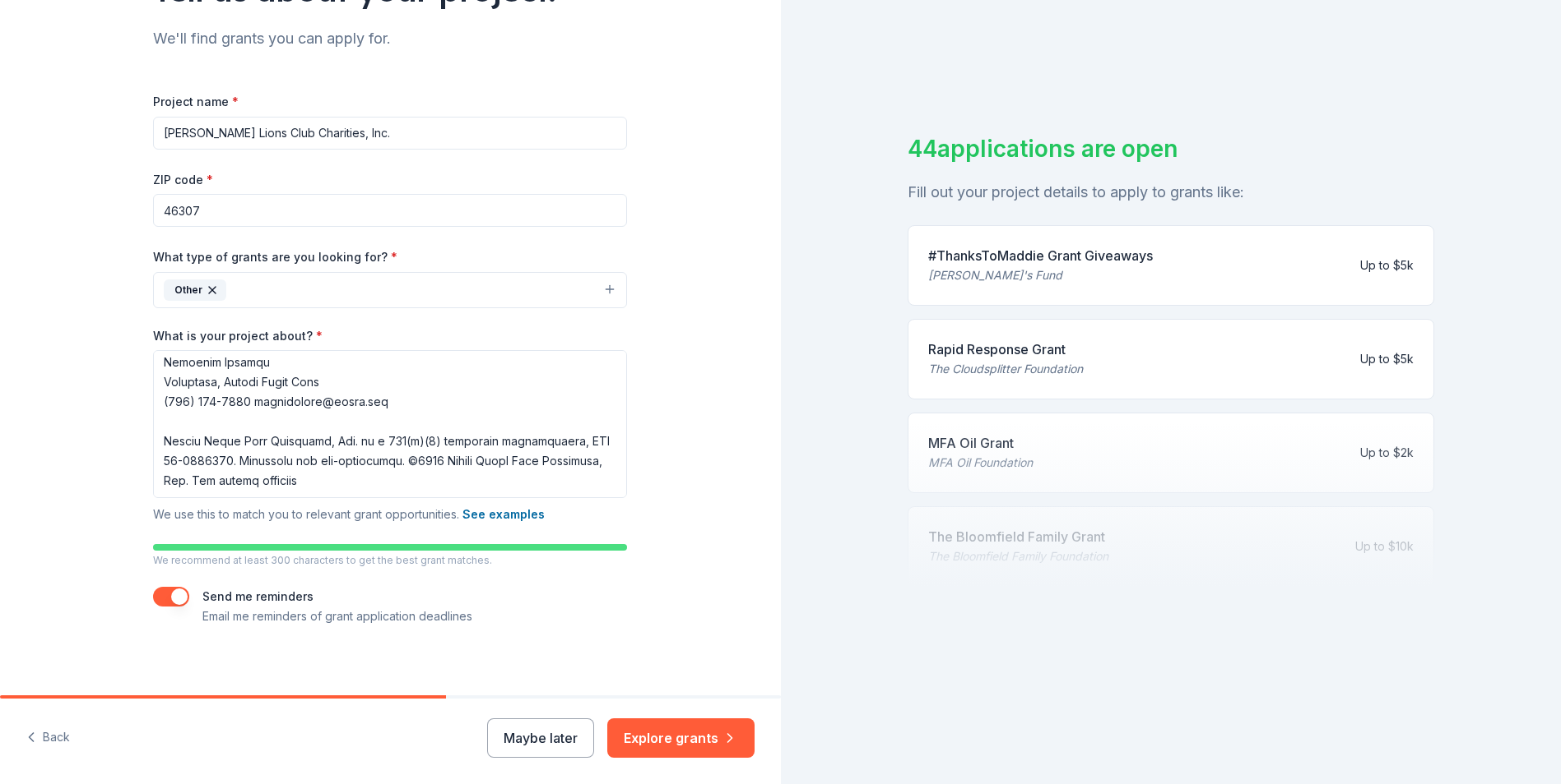
click at [161, 597] on button "button" at bounding box center [171, 597] width 36 height 20
click at [686, 741] on button "Explore grants" at bounding box center [681, 738] width 147 height 39
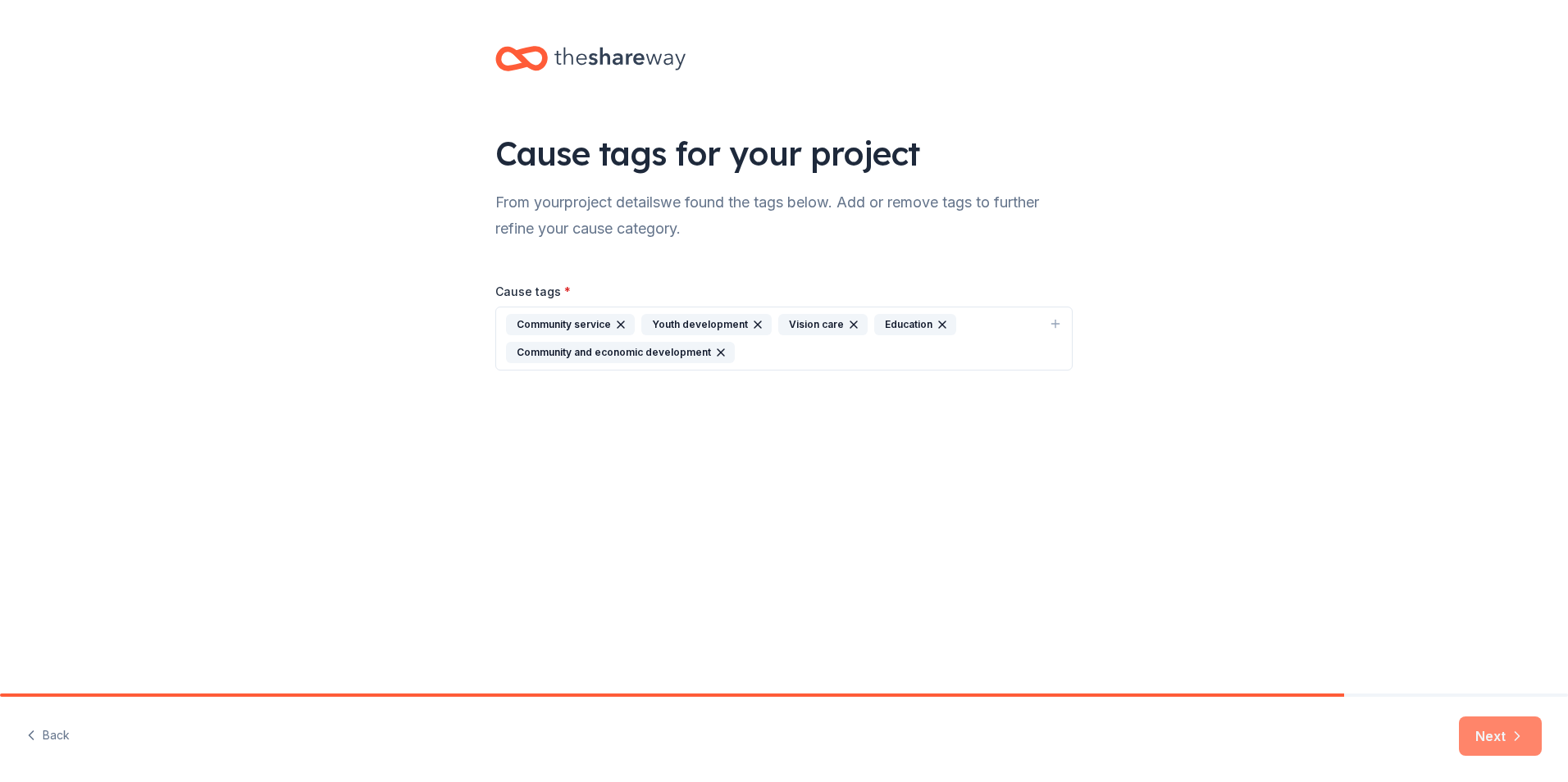
click at [1514, 727] on button "Next" at bounding box center [1500, 736] width 83 height 39
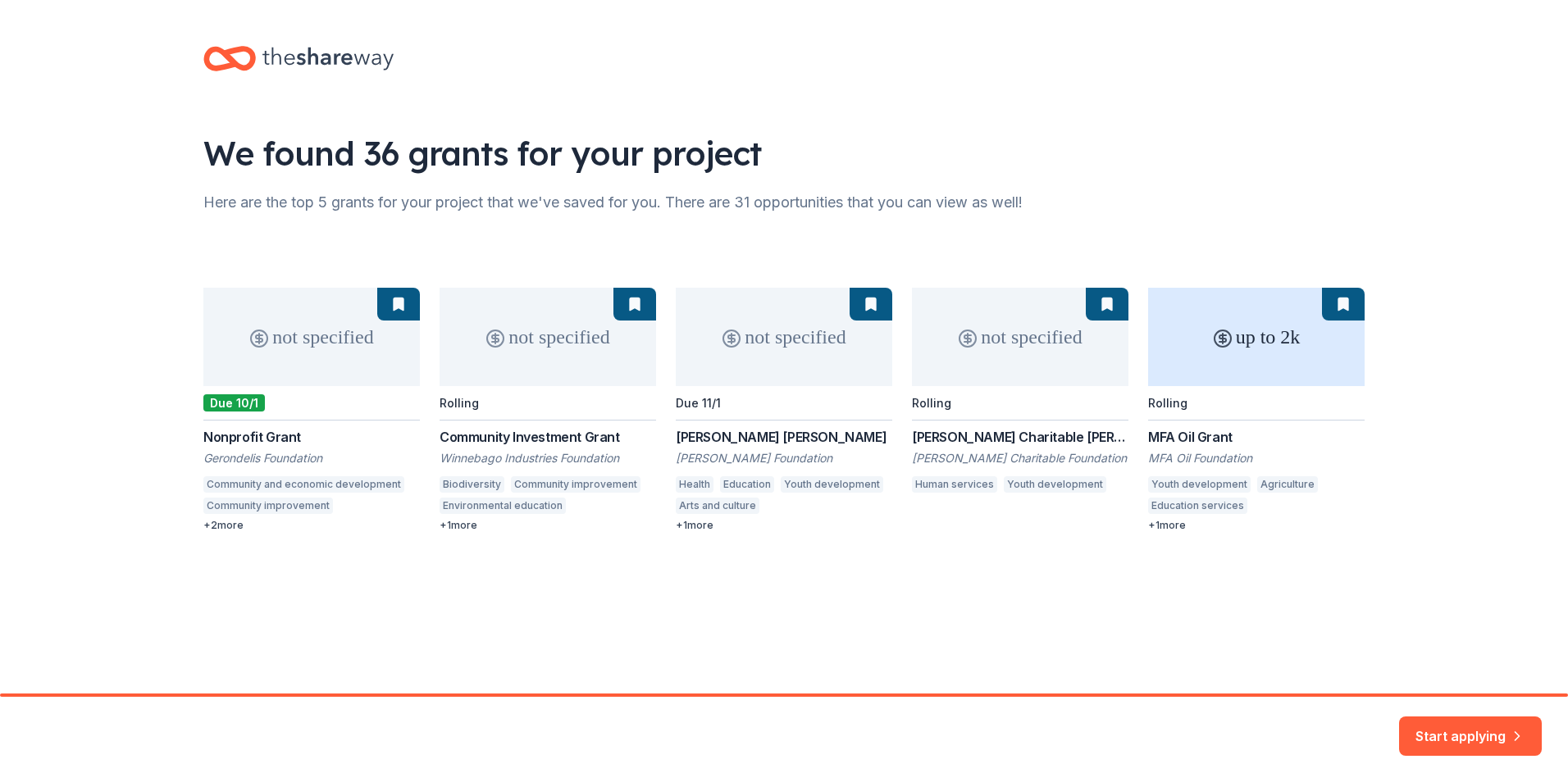
click at [241, 463] on div "not specified Due 10/1 Nonprofit Grant Gerondelis Foundation Community and econ…" at bounding box center [784, 410] width 1161 height 244
click at [1447, 730] on button "Start applying" at bounding box center [1471, 726] width 143 height 39
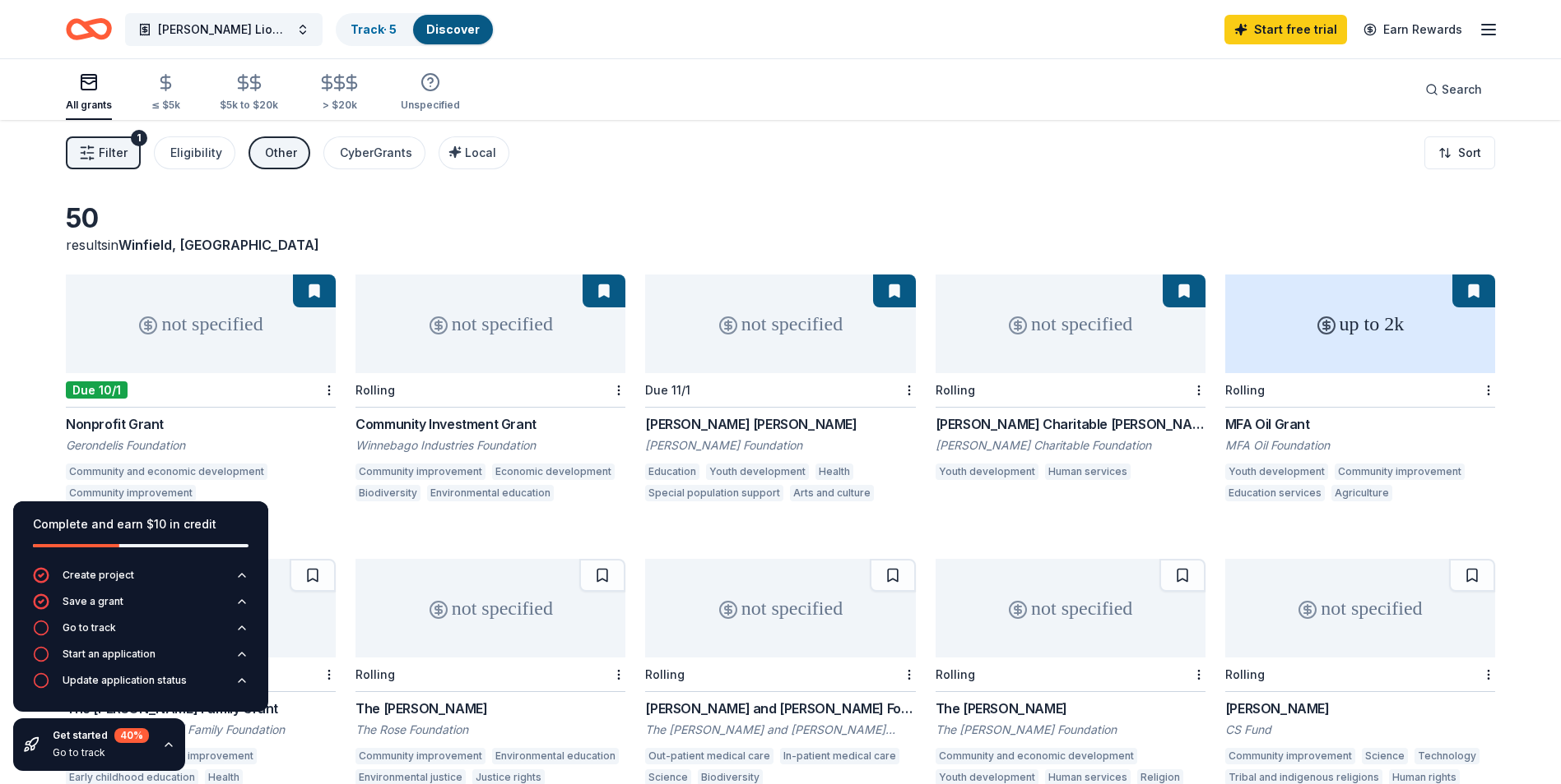
click at [244, 308] on div "not specified" at bounding box center [201, 324] width 270 height 98
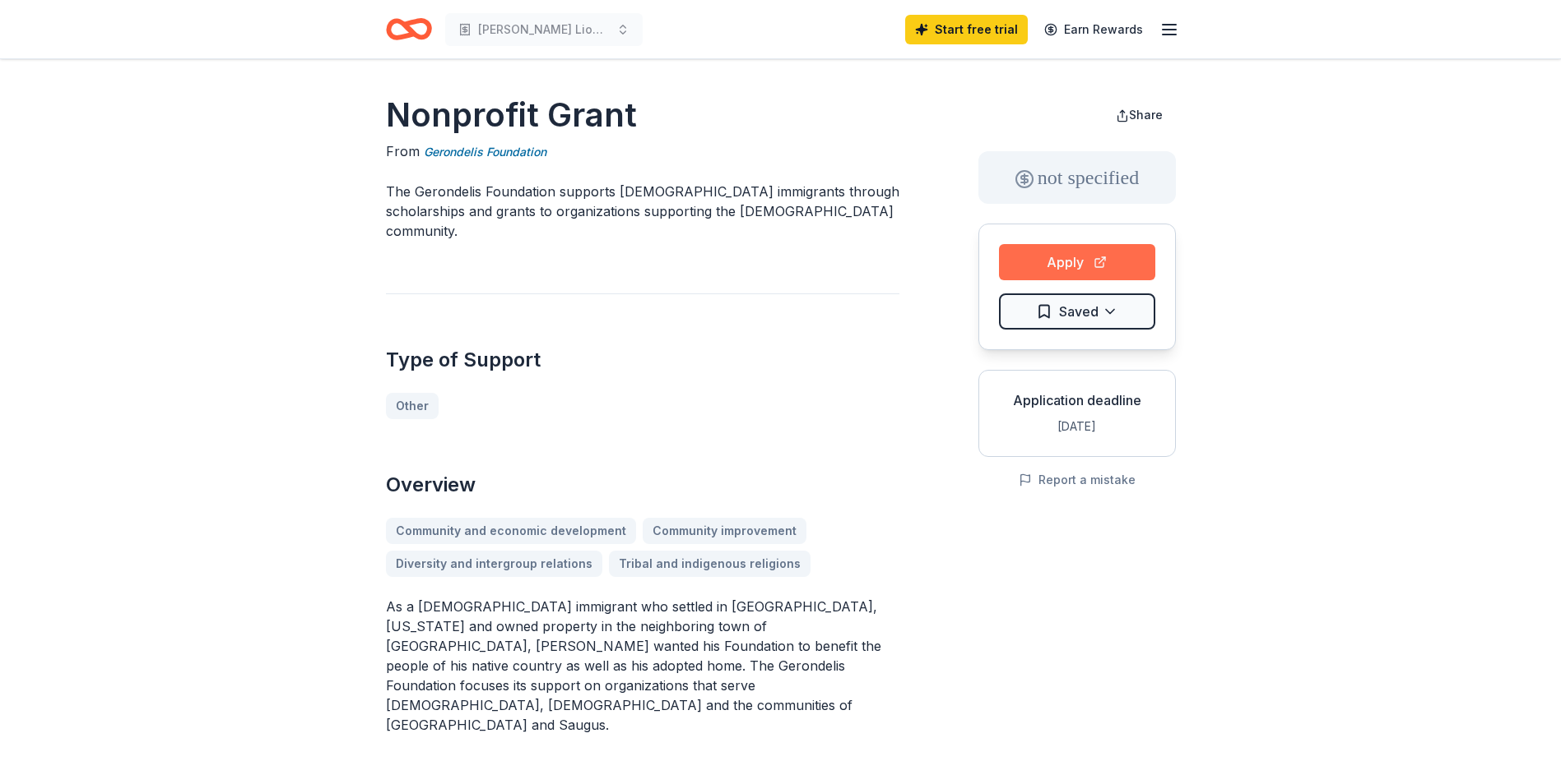
click at [1099, 263] on button "Apply" at bounding box center [1076, 262] width 156 height 36
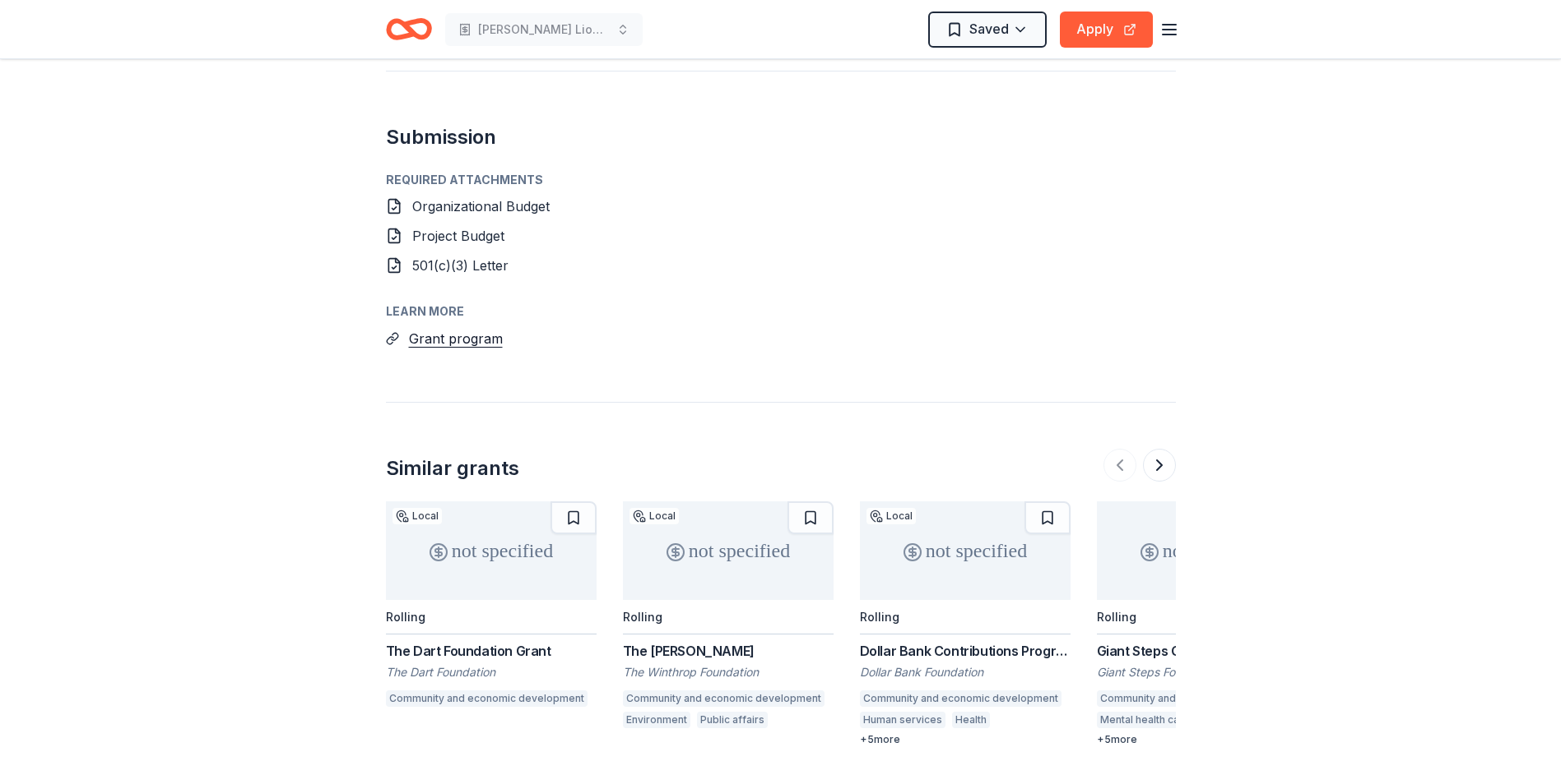
scroll to position [1151, 0]
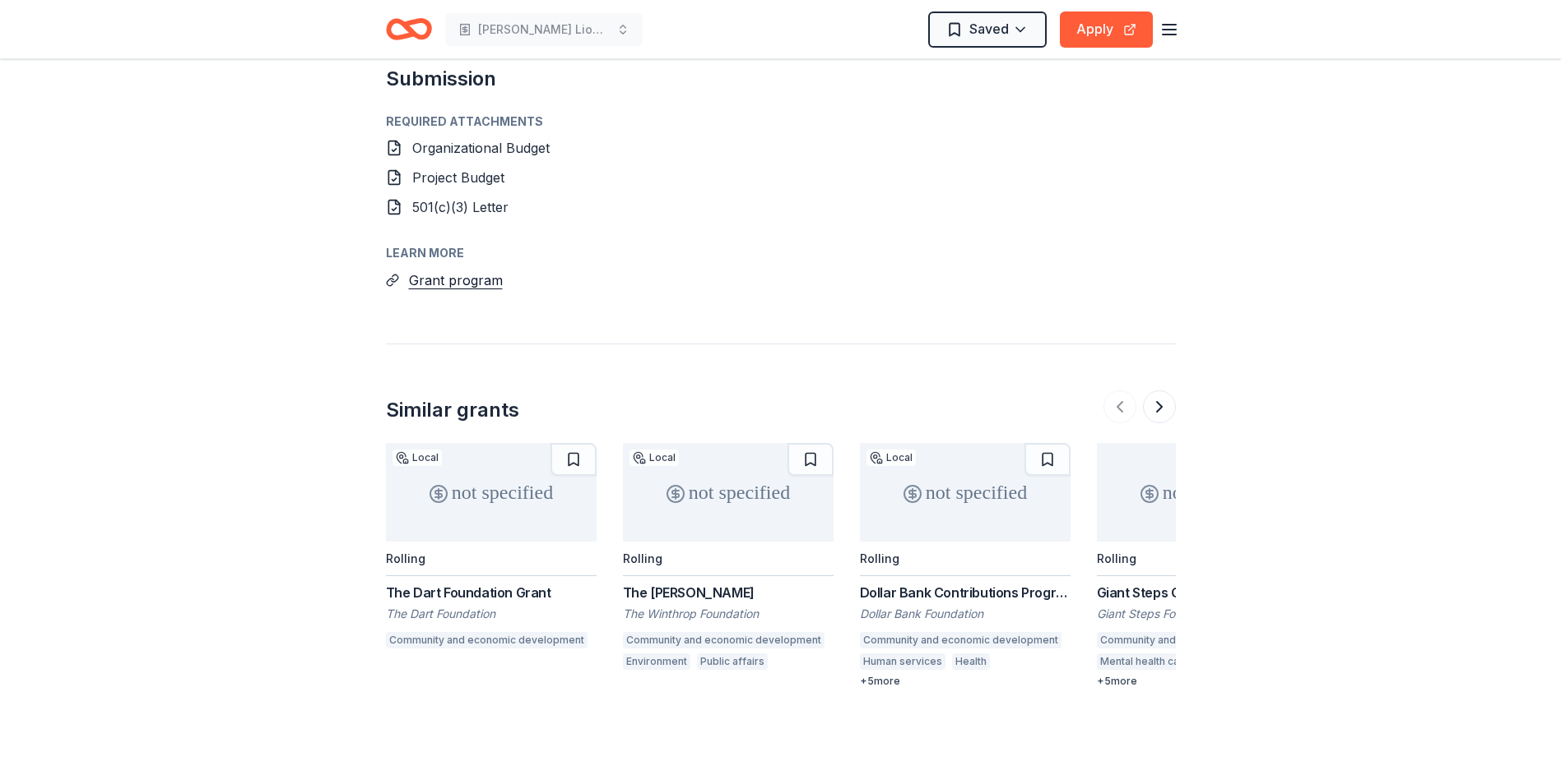
click at [470, 583] on div "The Dart Foundation Grant" at bounding box center [491, 592] width 210 height 20
